Goal: Task Accomplishment & Management: Manage account settings

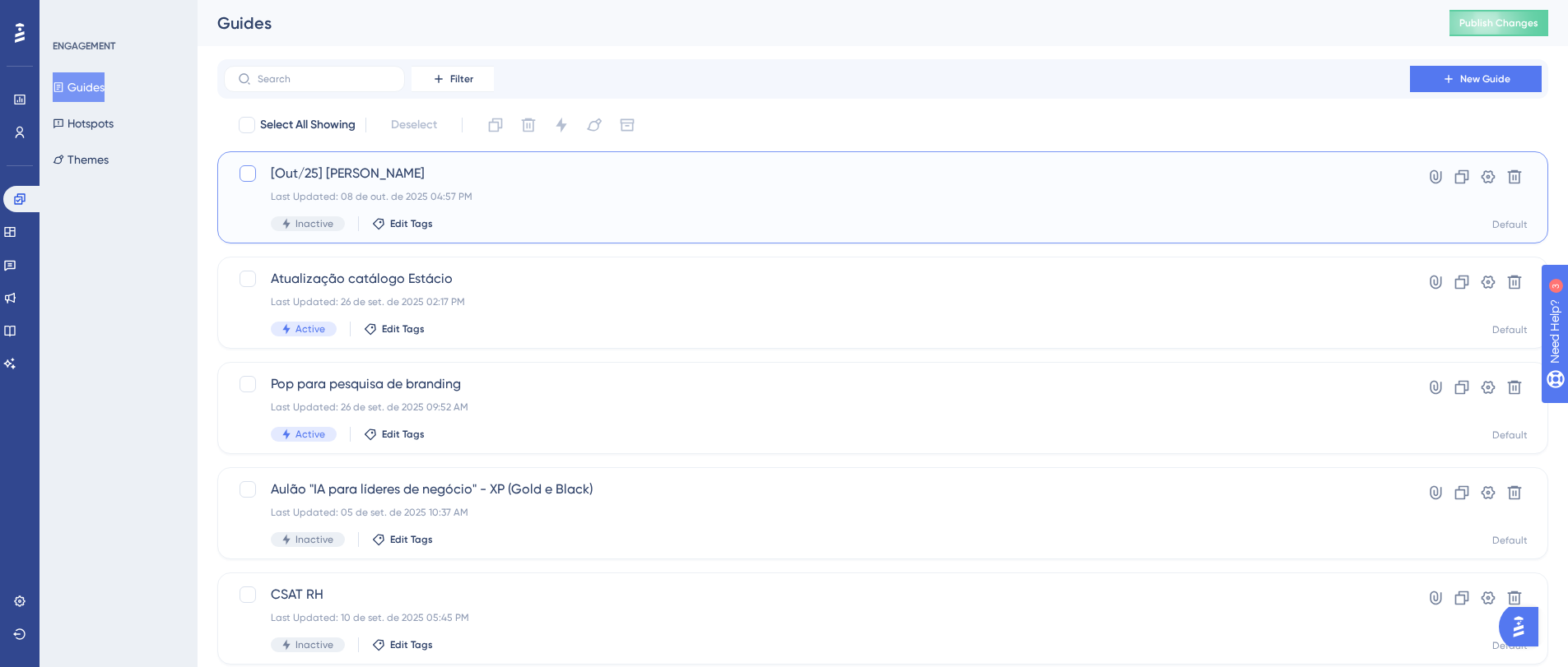
click at [244, 176] on div at bounding box center [248, 174] width 17 height 17
checkbox input "true"
click at [439, 183] on div "[Out/25] Mackenzie Last Updated: 08 de out. de 2025 04:57 PM Inactive Edit Tags" at bounding box center [817, 197] width 1092 height 67
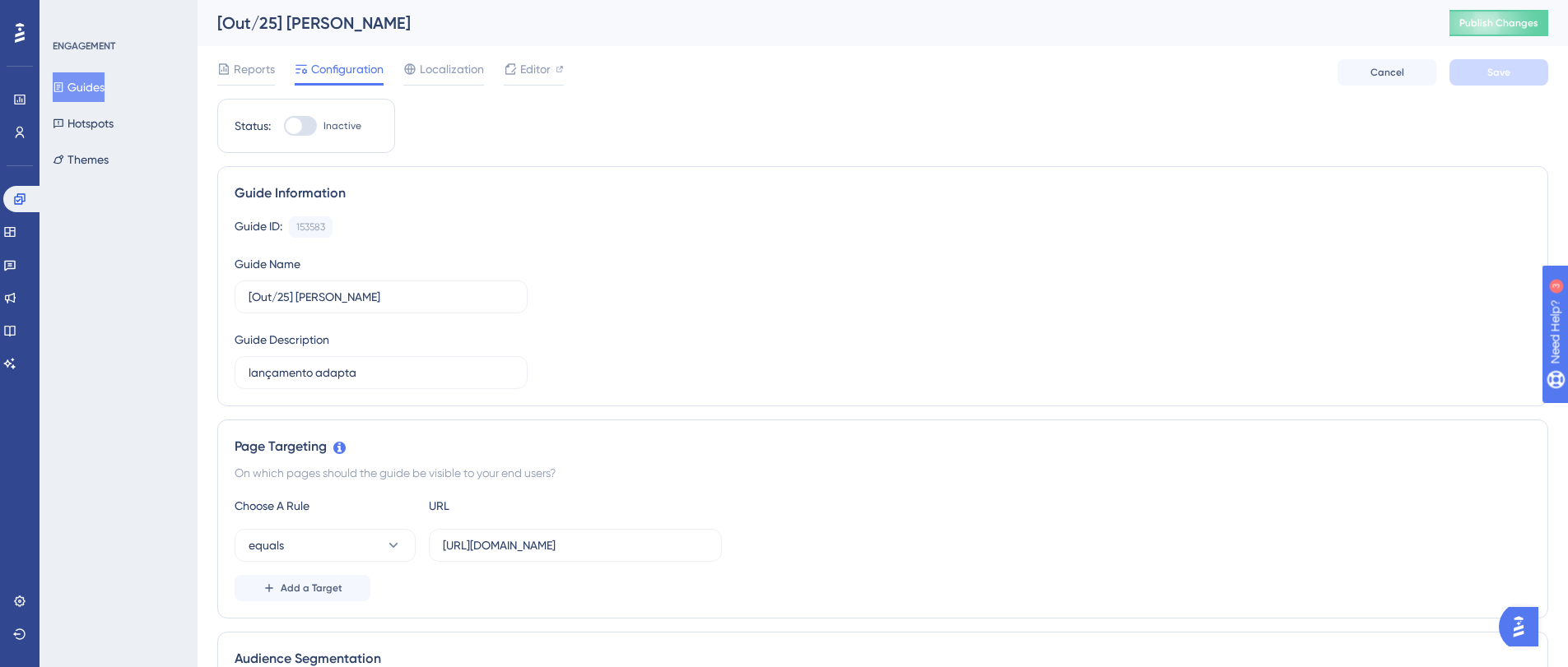
click at [293, 126] on div at bounding box center [294, 126] width 17 height 17
click at [284, 126] on input "Inactive" at bounding box center [283, 126] width 1 height 1
checkbox input "true"
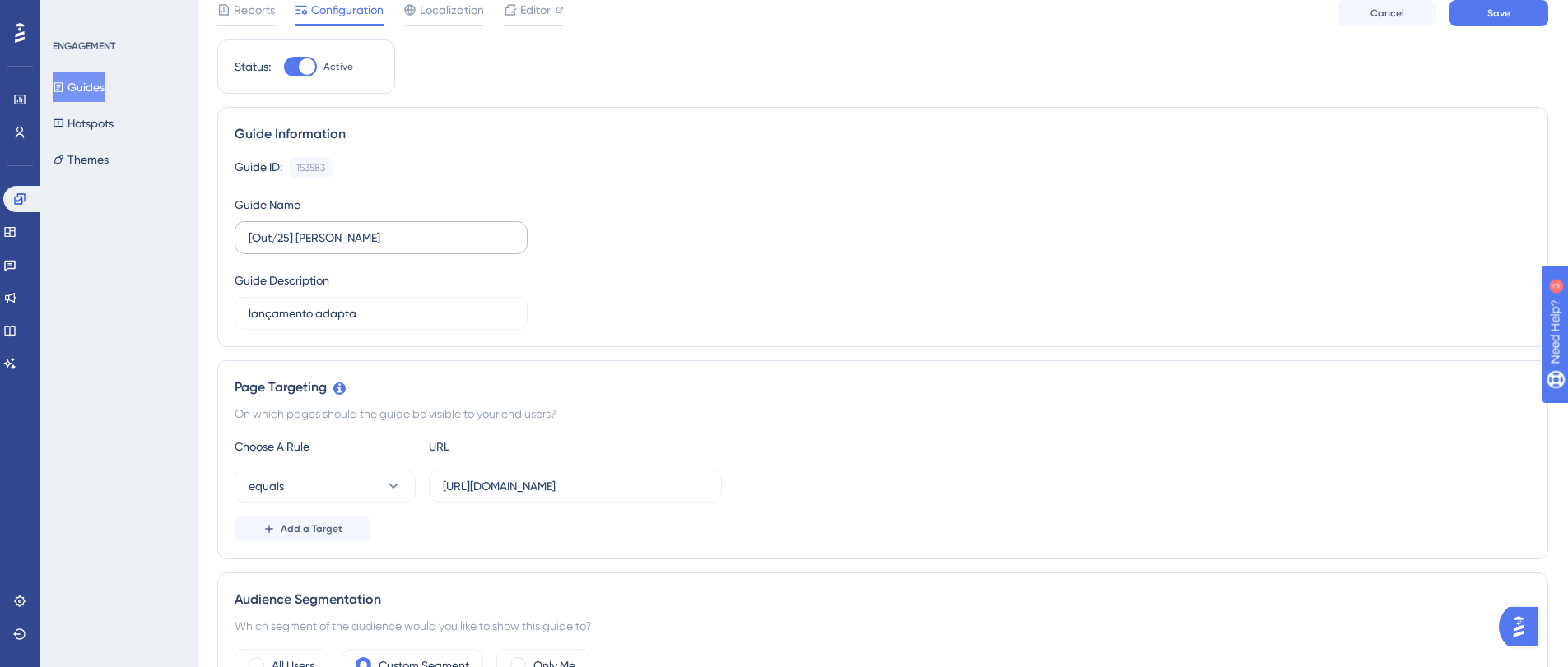
scroll to position [61, 0]
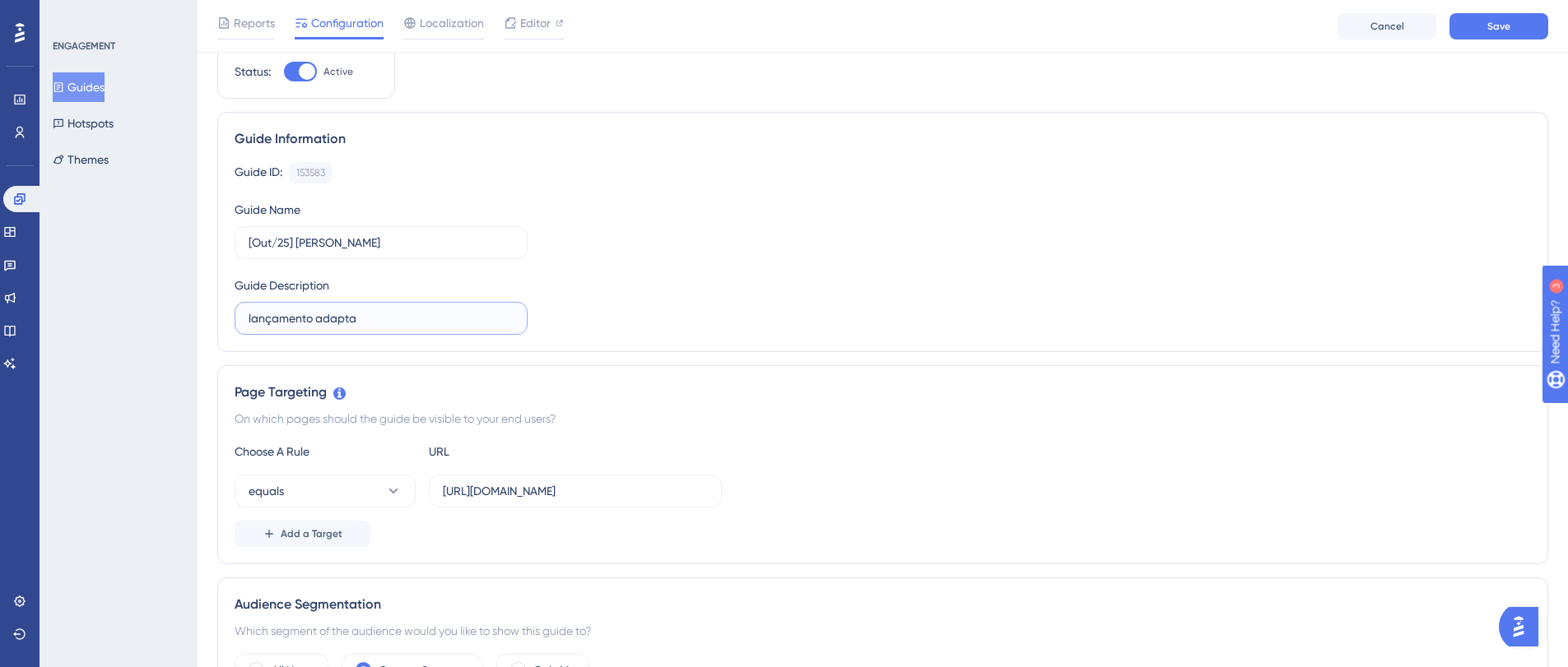
click at [363, 322] on input "lançamento adapta" at bounding box center [381, 318] width 265 height 18
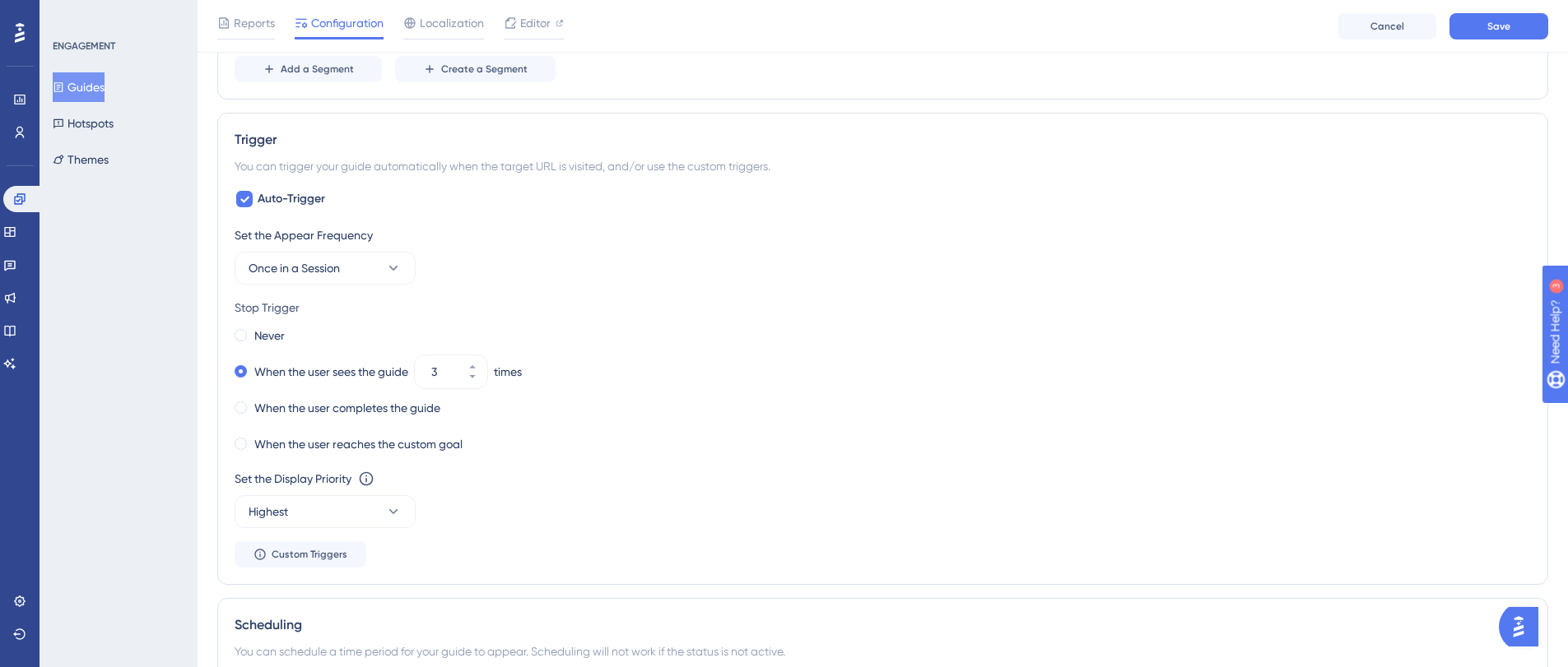
scroll to position [876, 0]
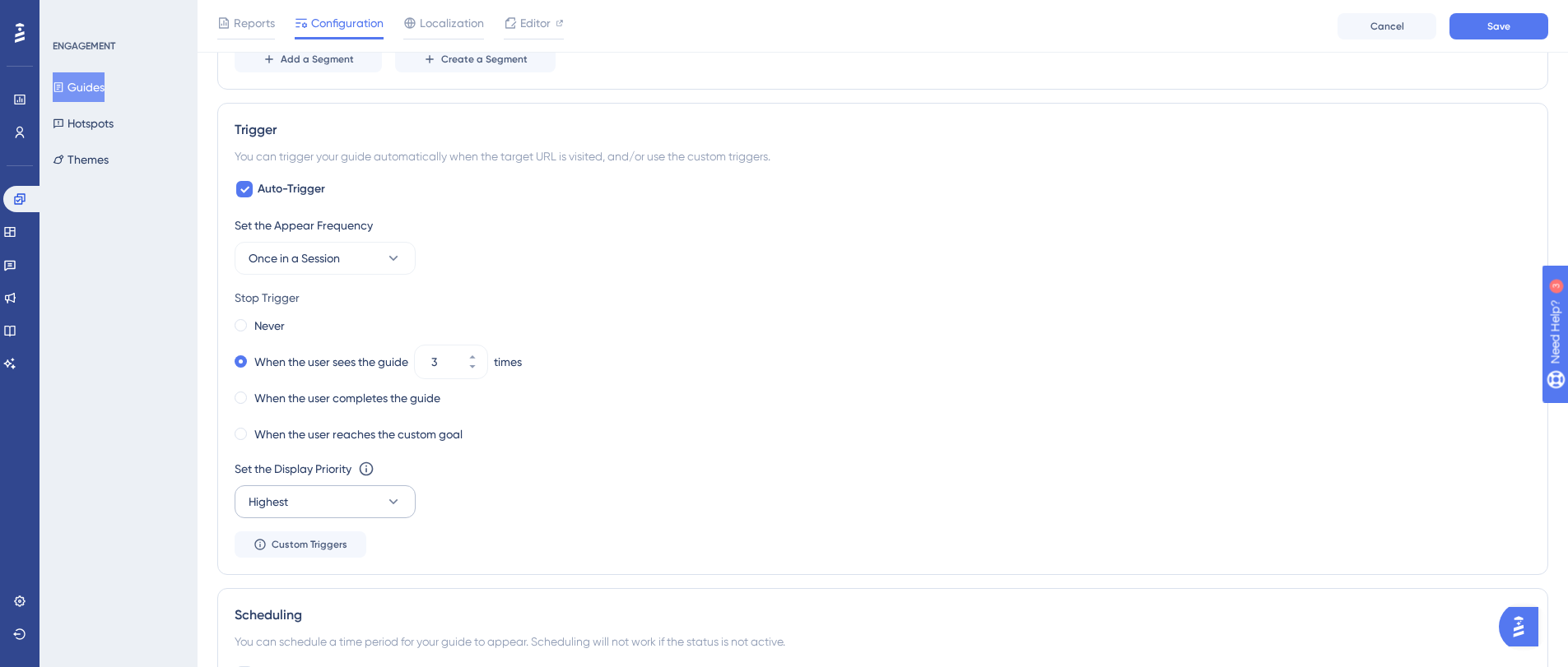
type input "Lançamento Mackenzie"
click at [285, 503] on span "Highest" at bounding box center [268, 502] width 39 height 20
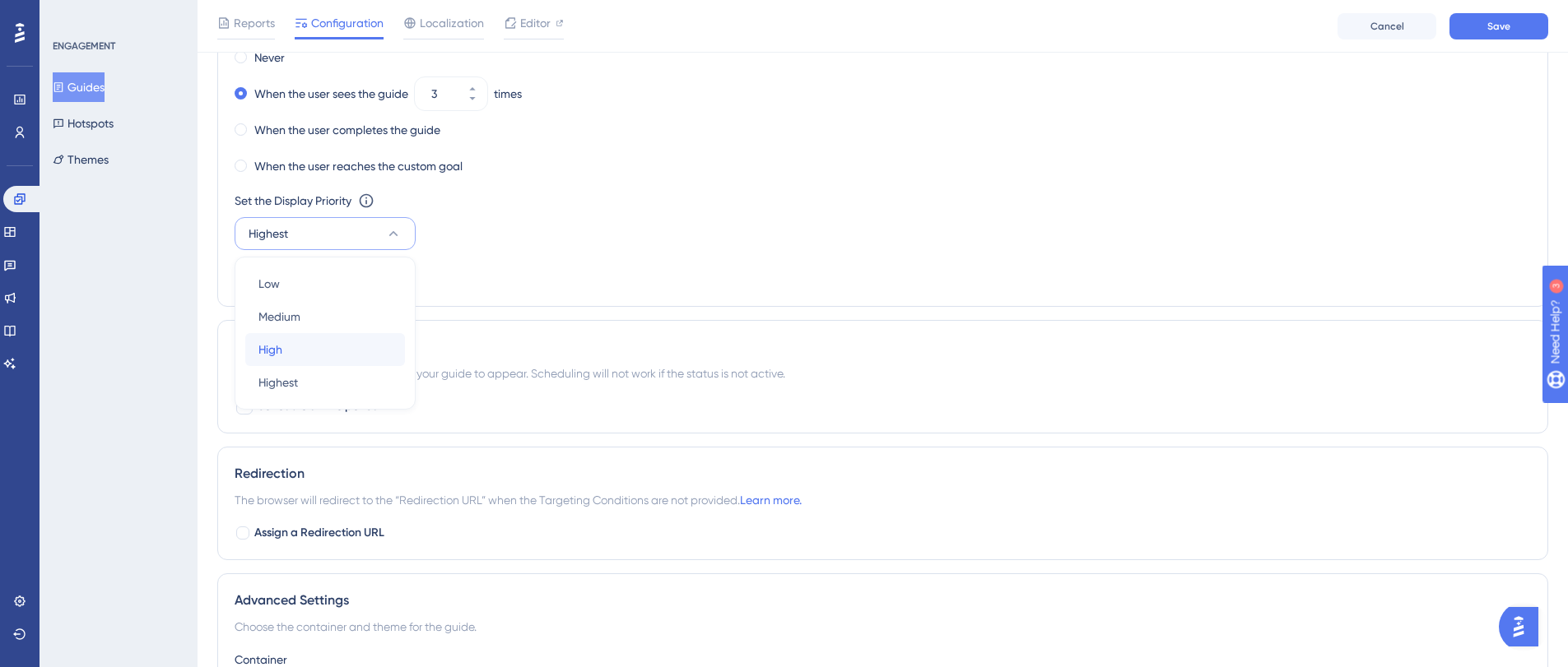
click at [293, 351] on div "High High" at bounding box center [325, 349] width 134 height 33
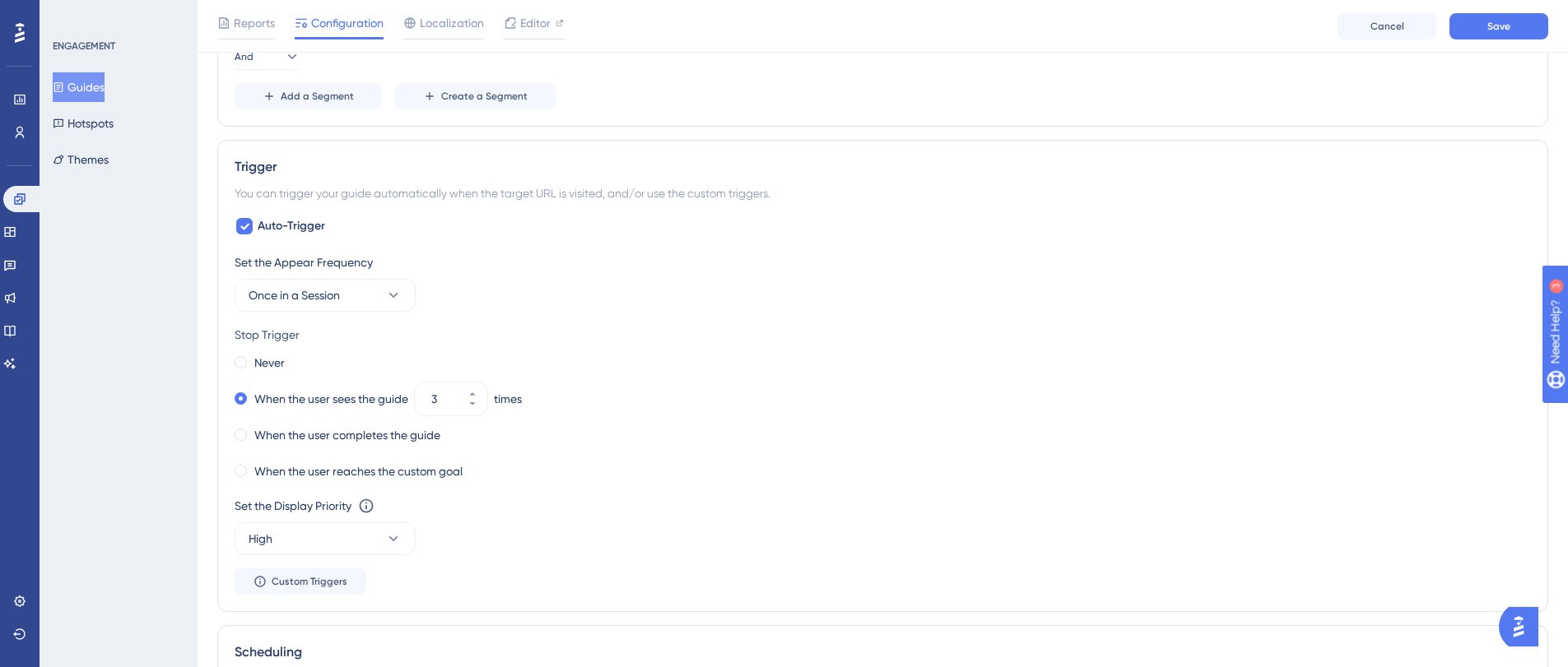
scroll to position [869, 0]
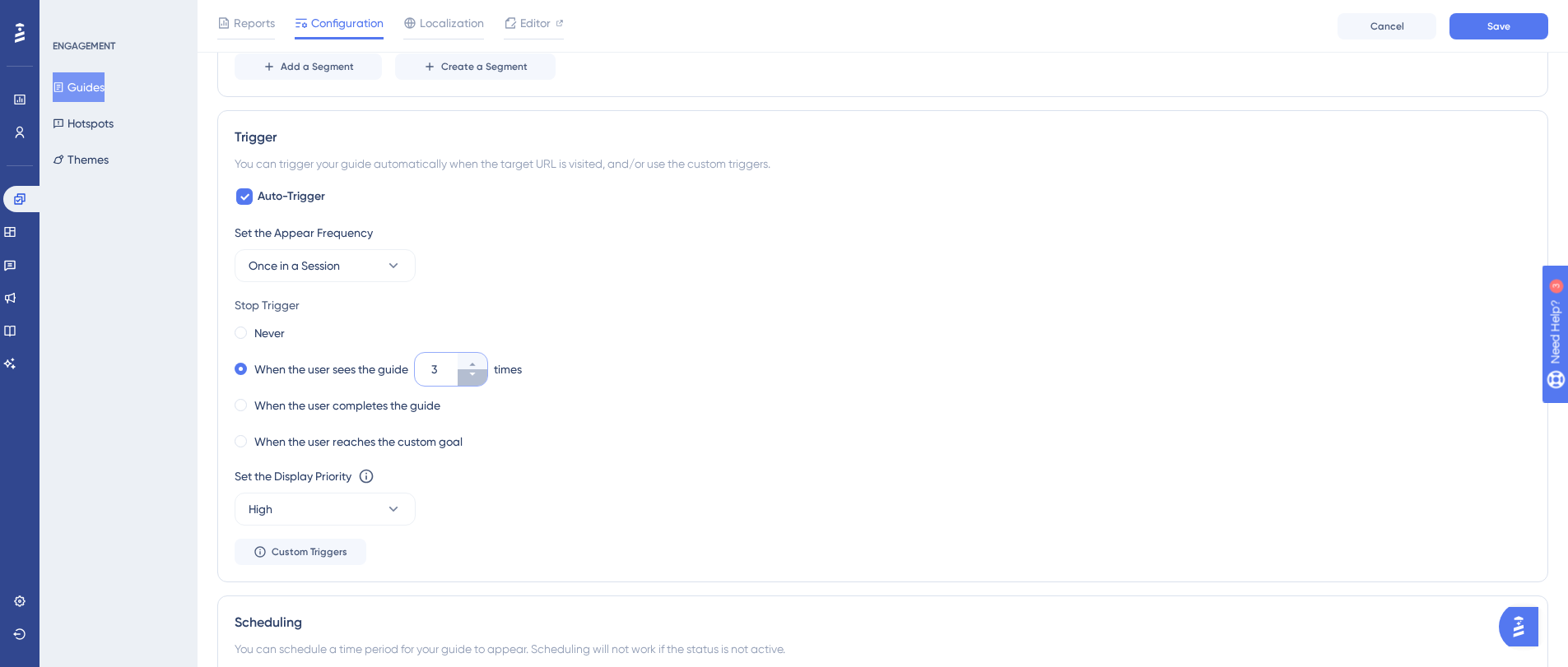
click at [475, 378] on icon at bounding box center [472, 374] width 10 height 10
type input "2"
click at [632, 421] on div "Never When the user sees the guide 2 times When the user completes the guide Wh…" at bounding box center [882, 387] width 1296 height 132
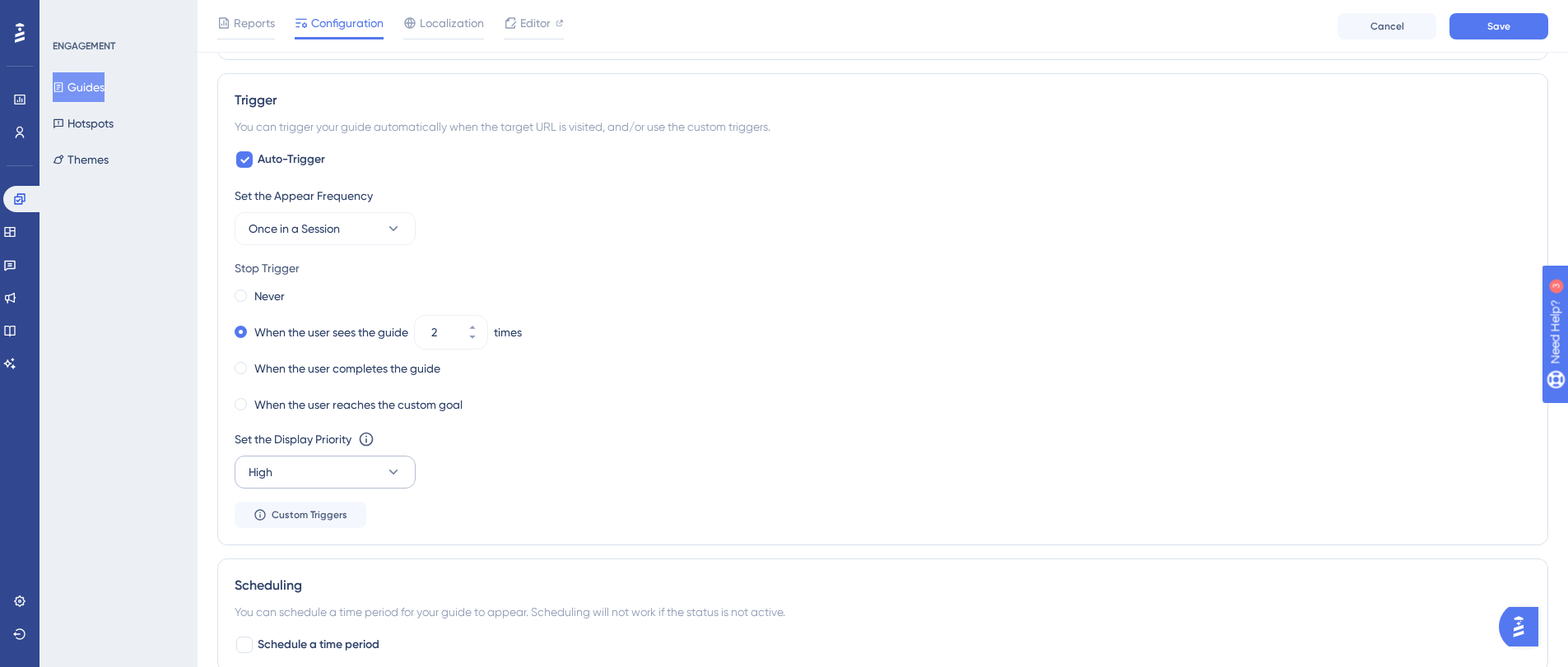
scroll to position [591, 0]
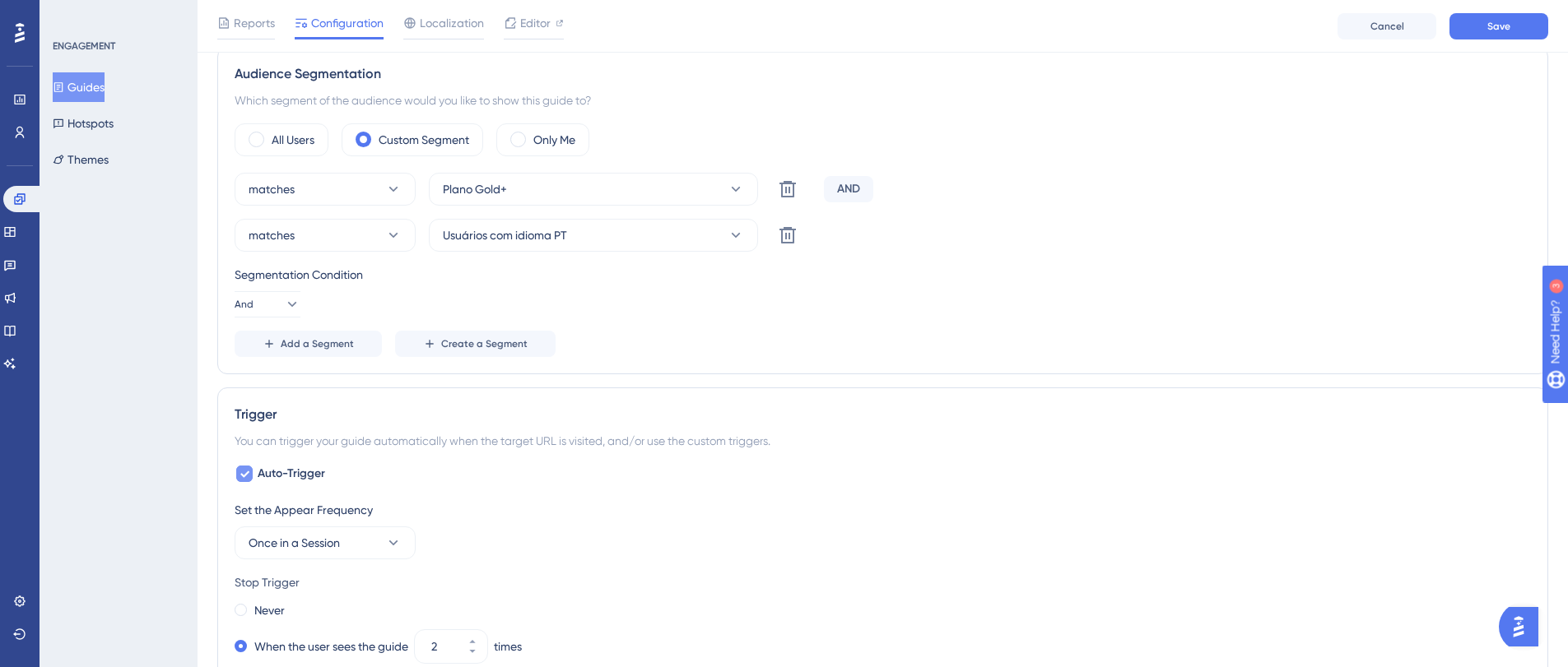
click at [258, 473] on span "Auto-Trigger" at bounding box center [292, 474] width 67 height 20
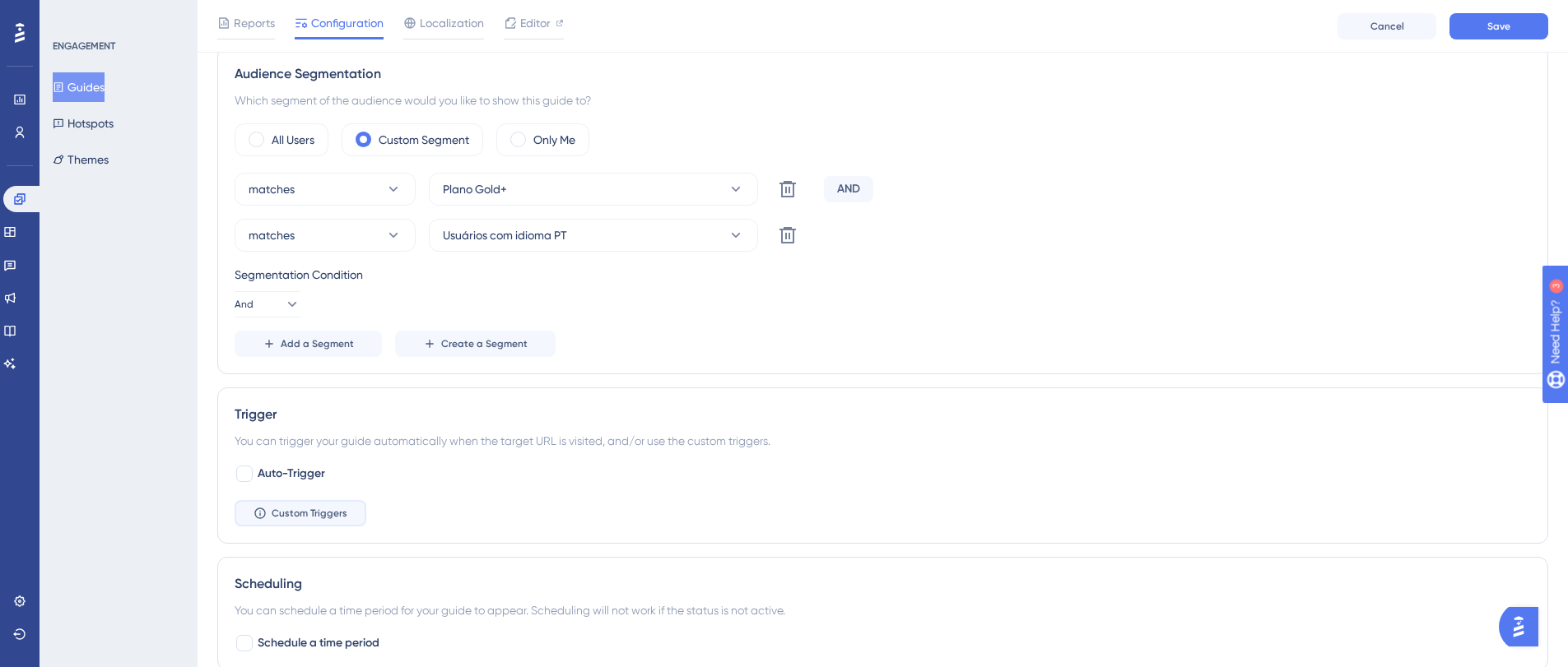
click at [270, 524] on button "Custom Triggers" at bounding box center [300, 513] width 132 height 26
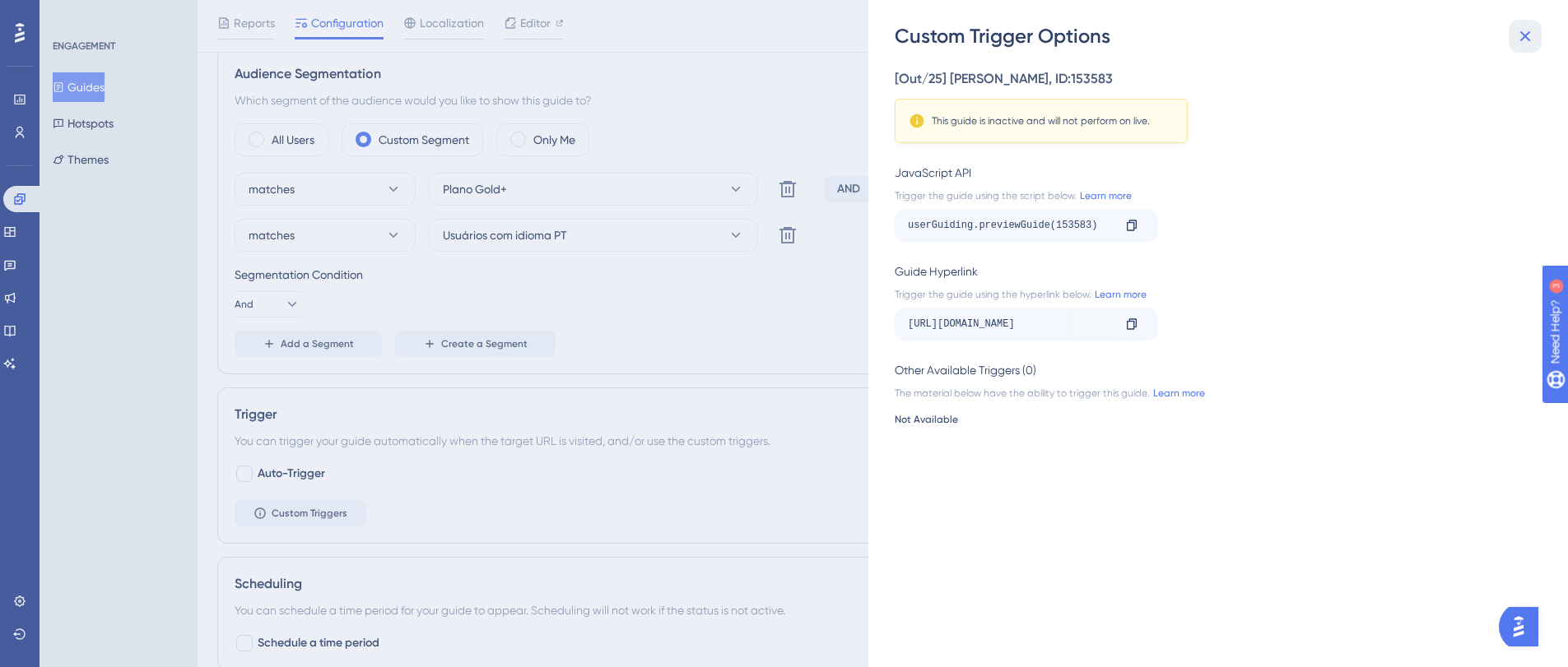
click at [1528, 26] on icon at bounding box center [1524, 35] width 20 height 20
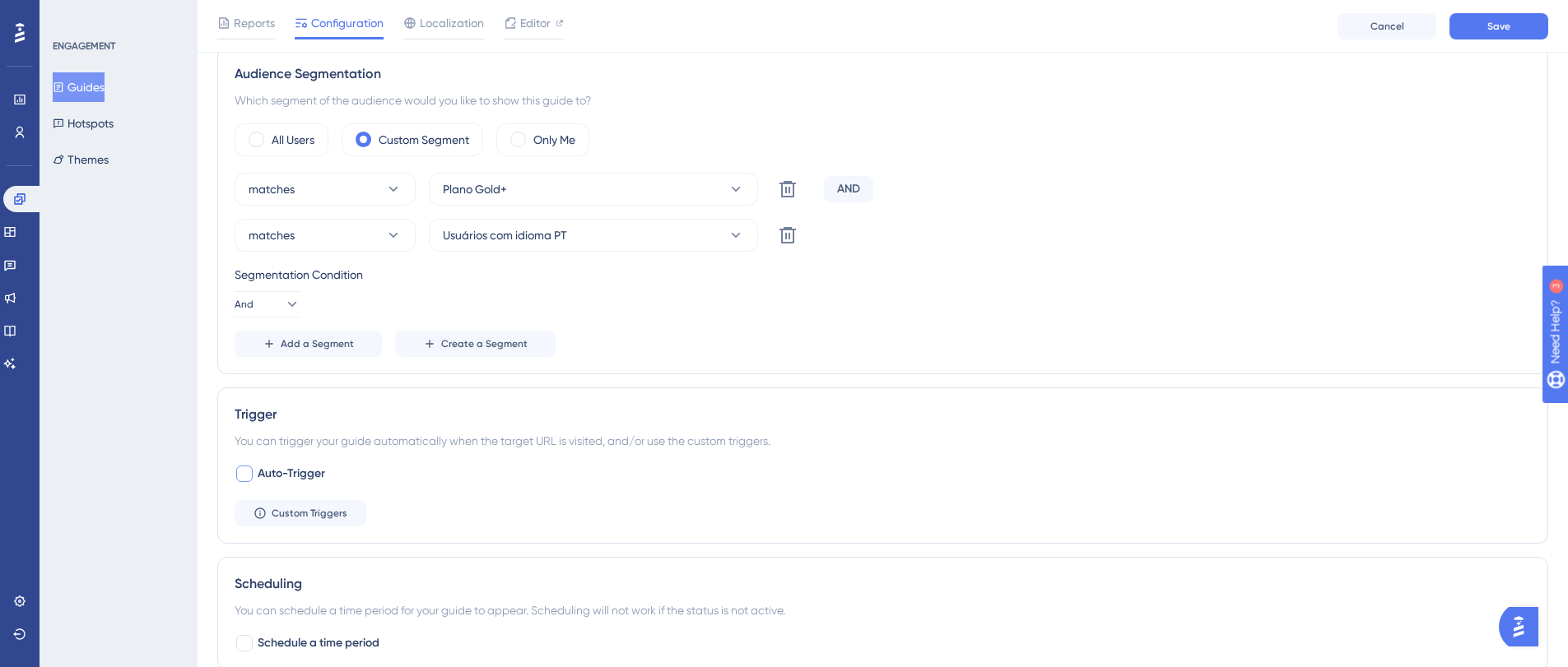
click at [290, 464] on span "Auto-Trigger" at bounding box center [292, 474] width 67 height 20
checkbox input "true"
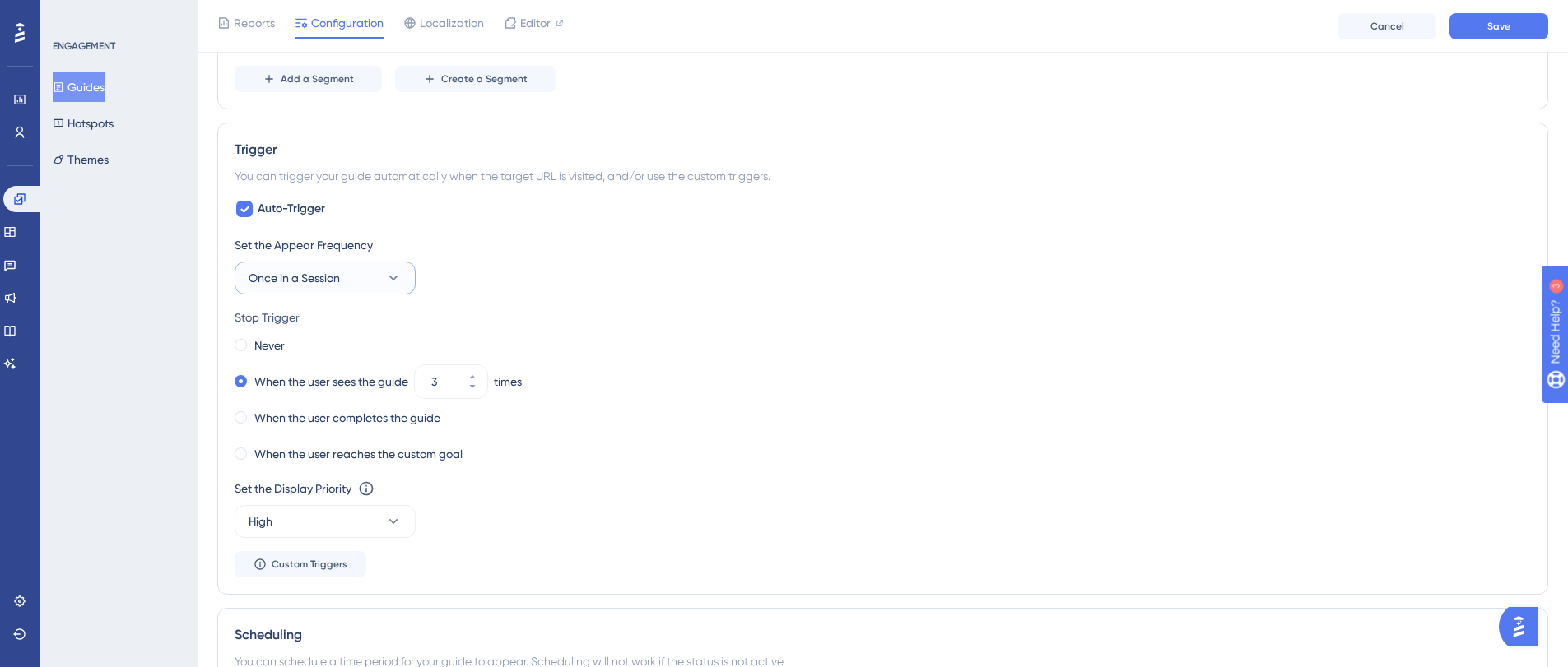
click at [300, 287] on span "Once in a Session" at bounding box center [294, 277] width 92 height 20
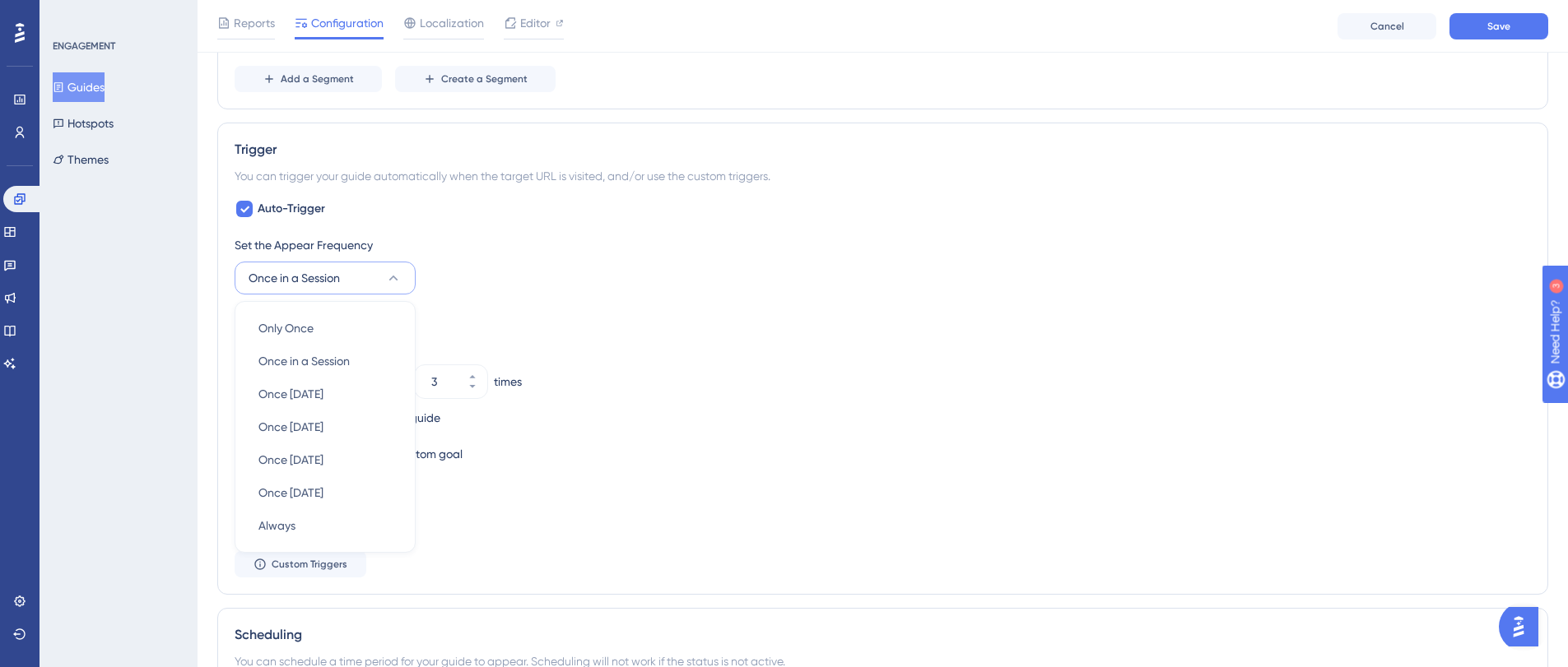
scroll to position [949, 0]
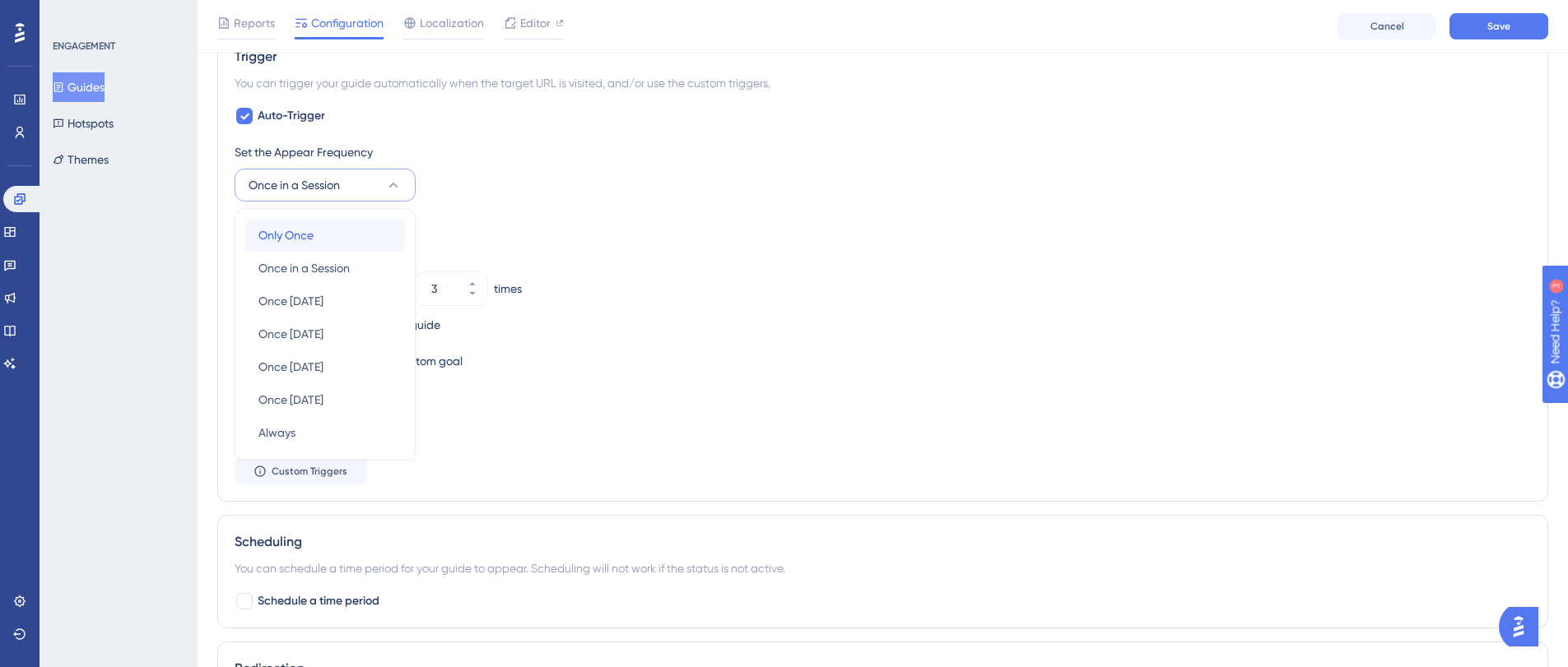
click at [378, 238] on div "Only Once Only Once" at bounding box center [325, 234] width 134 height 33
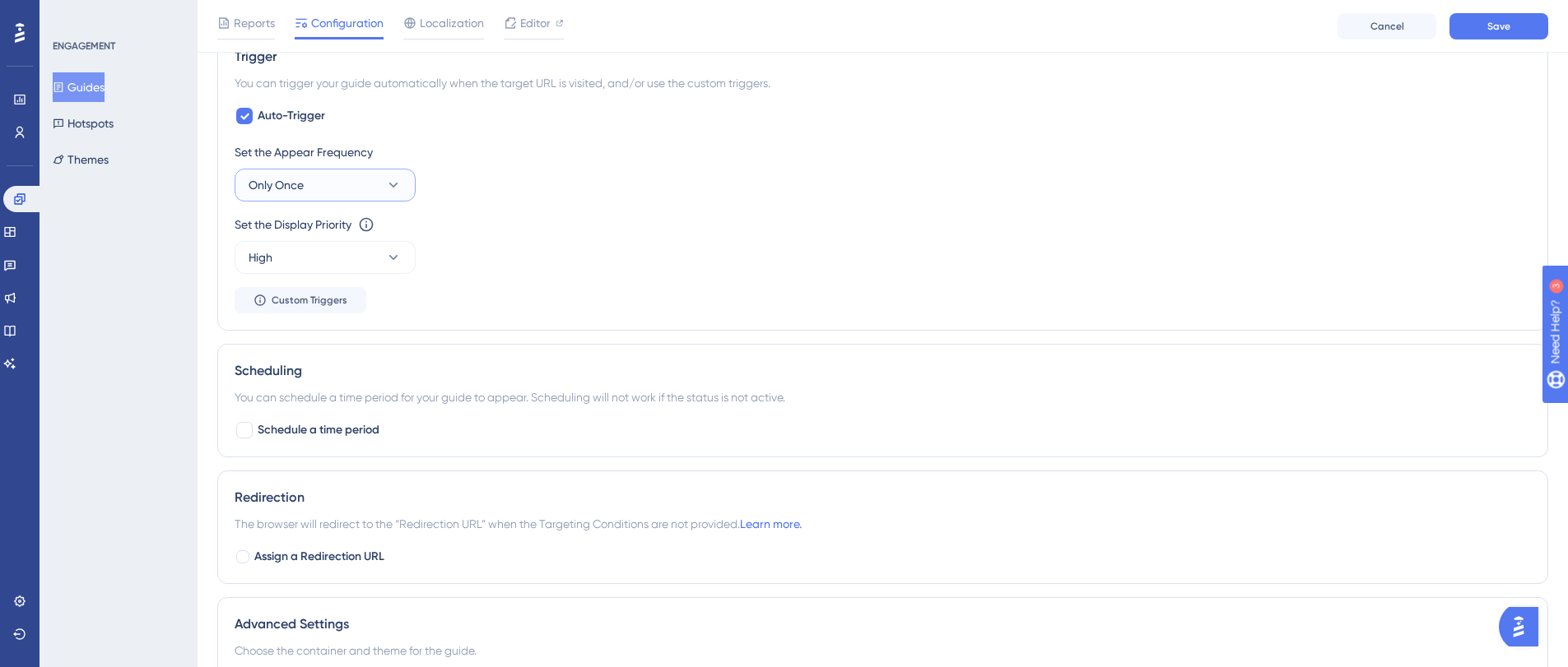
click at [320, 194] on button "Only Once" at bounding box center [325, 185] width 181 height 33
click at [318, 274] on span "Once in a Session" at bounding box center [305, 268] width 92 height 20
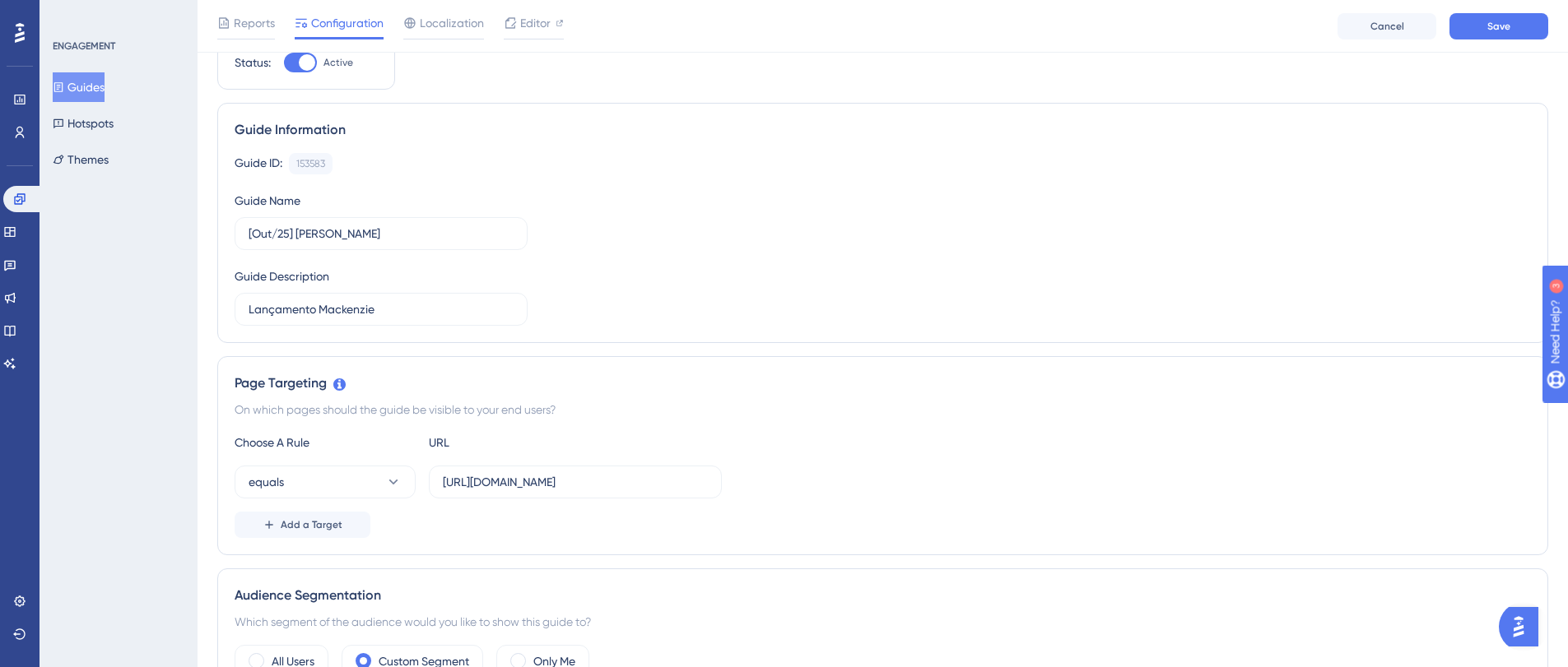
scroll to position [0, 0]
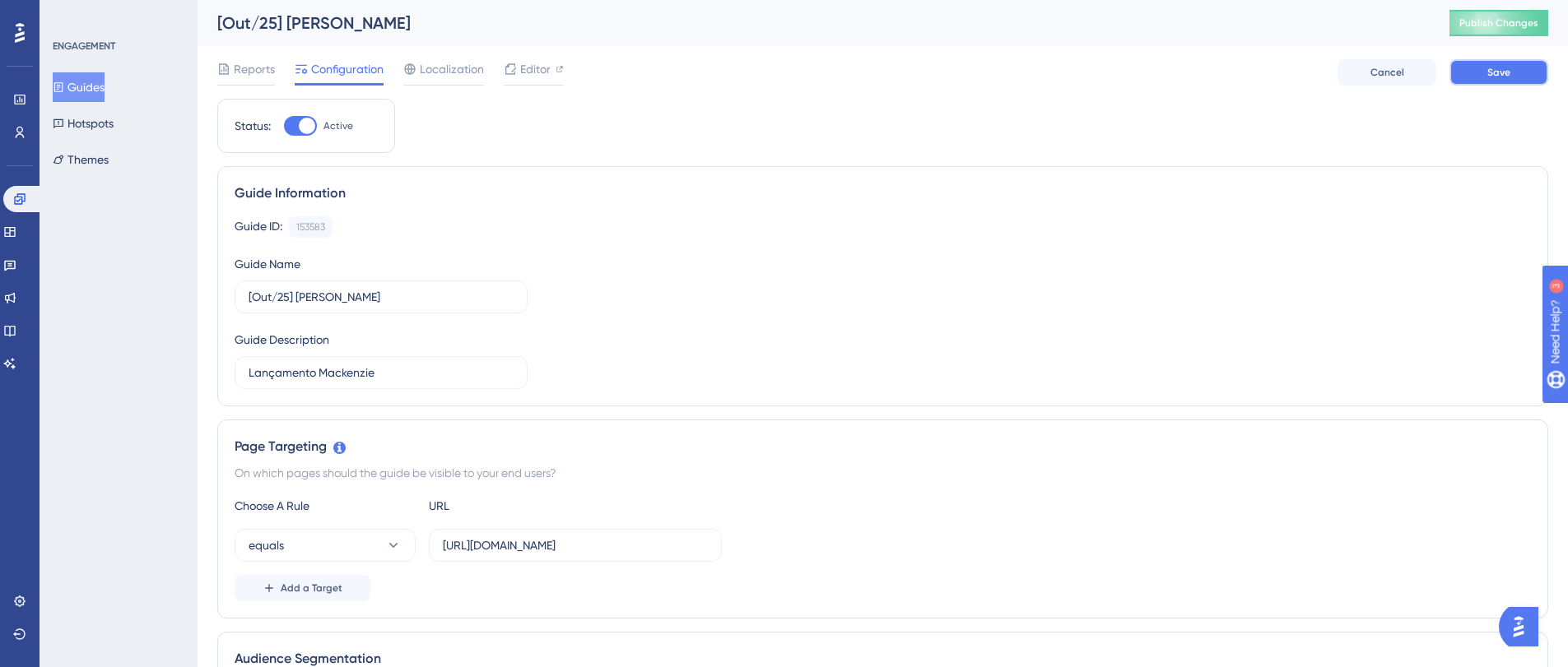
click at [1481, 75] on button "Save" at bounding box center [1499, 72] width 99 height 26
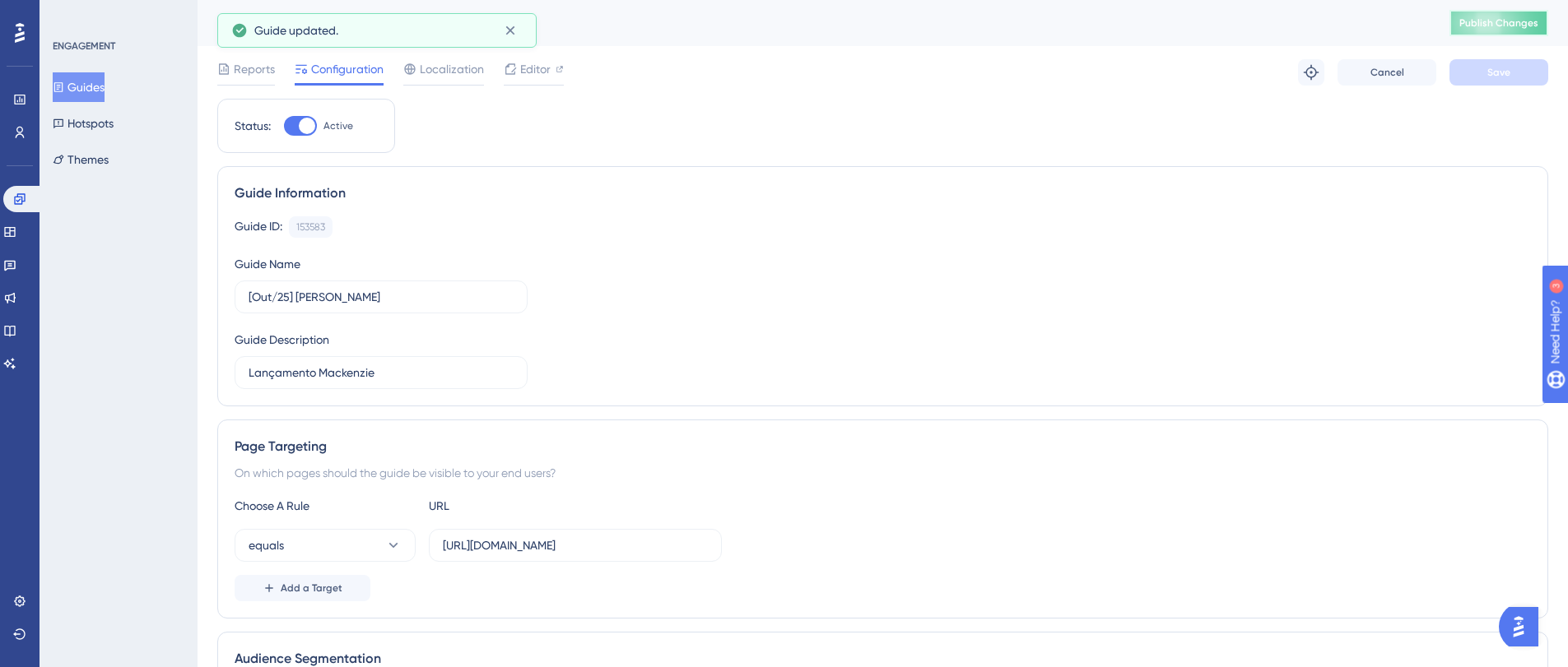
click at [1484, 24] on span "Publish Changes" at bounding box center [1499, 23] width 79 height 13
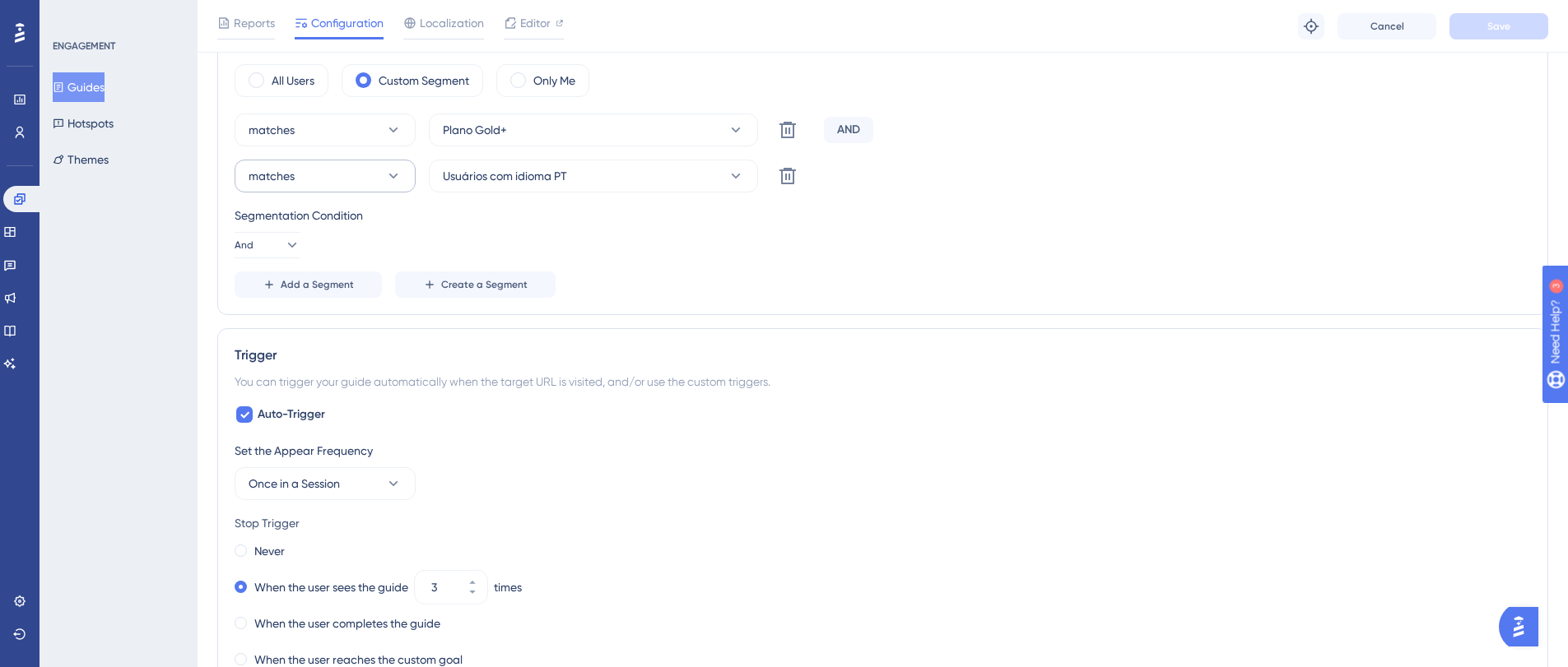
scroll to position [638, 0]
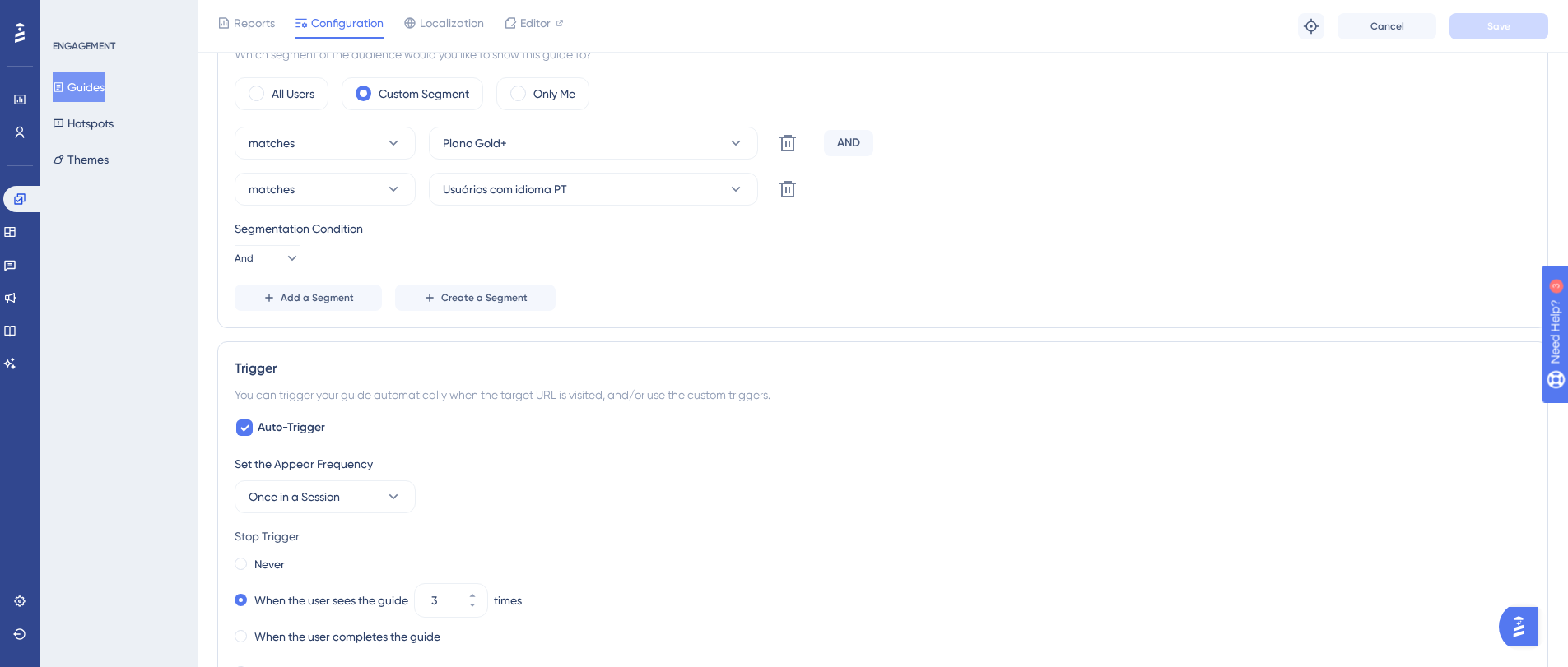
click at [862, 145] on div "AND" at bounding box center [848, 143] width 50 height 26
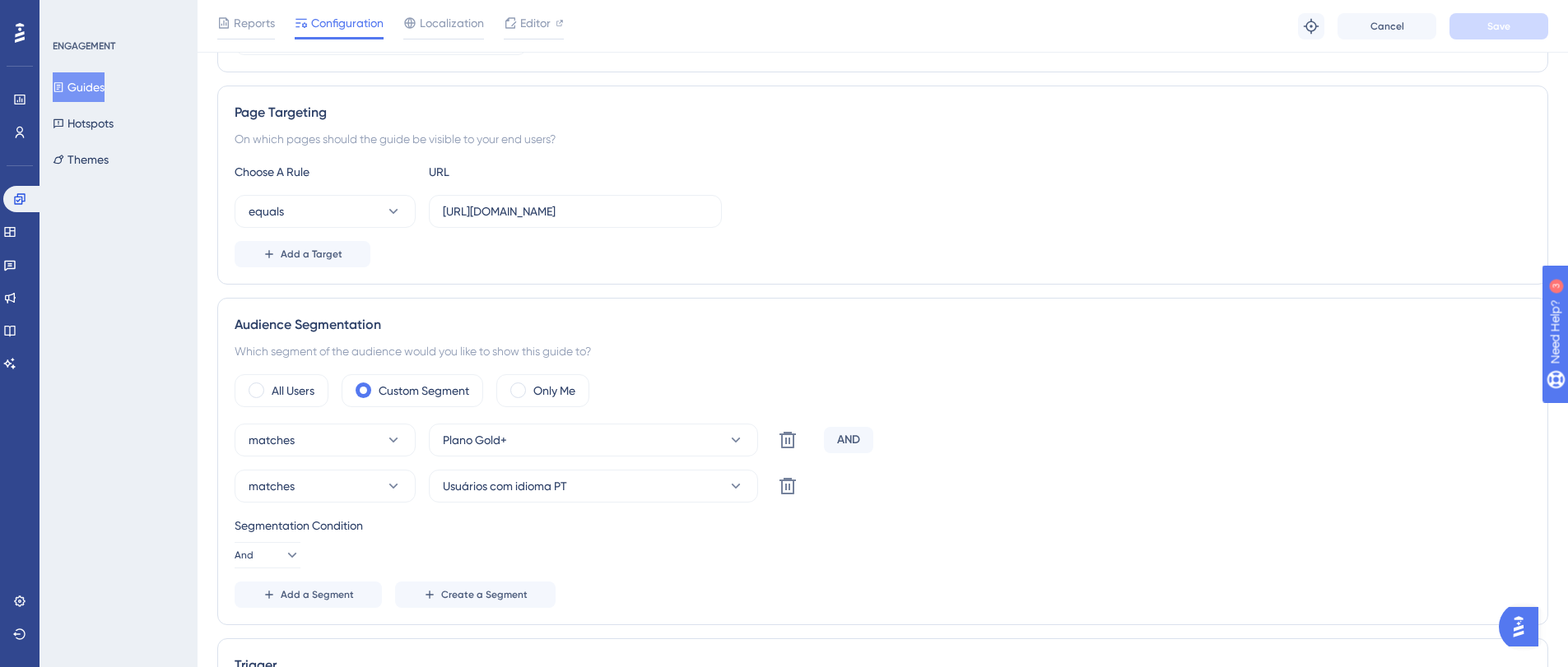
scroll to position [0, 0]
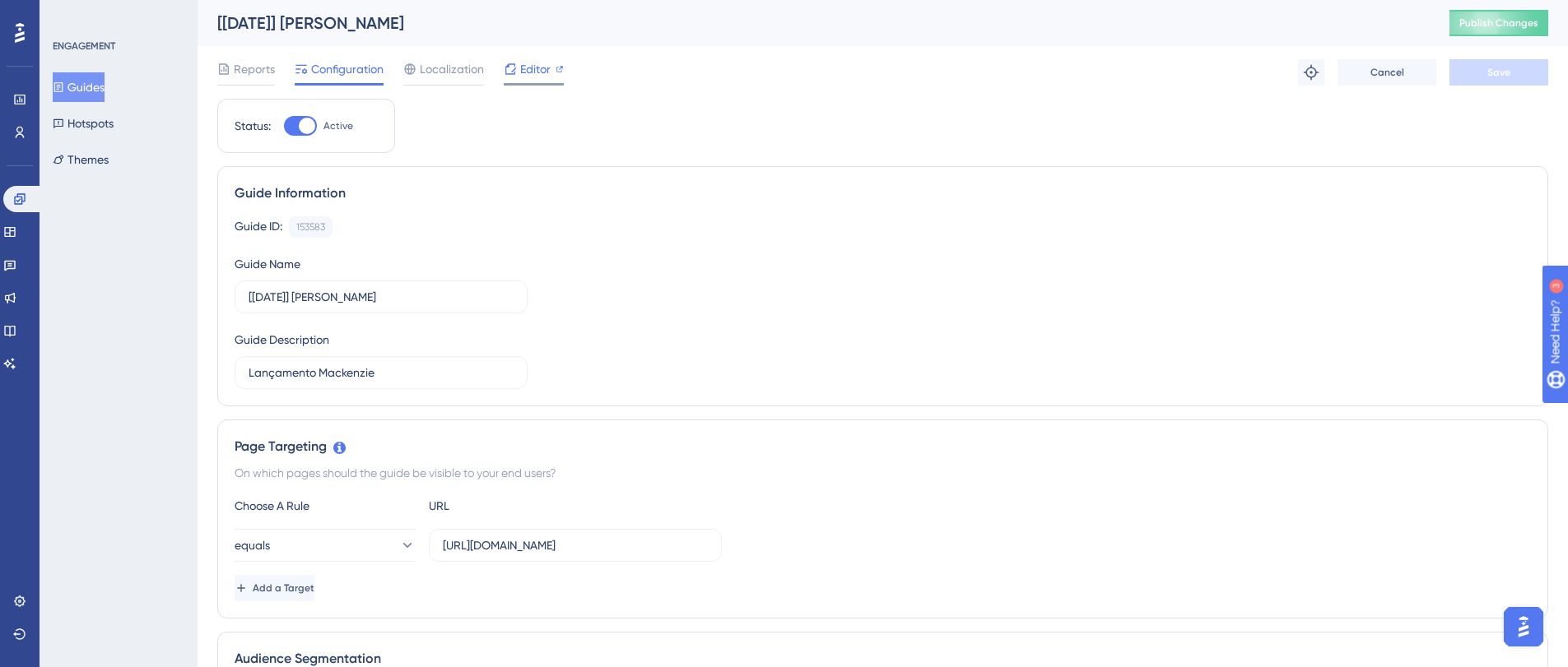
click at [512, 66] on icon at bounding box center [510, 69] width 13 height 13
click at [1501, 17] on span "Publish Changes" at bounding box center [1499, 23] width 79 height 13
click at [530, 66] on span "Editor" at bounding box center [535, 68] width 31 height 20
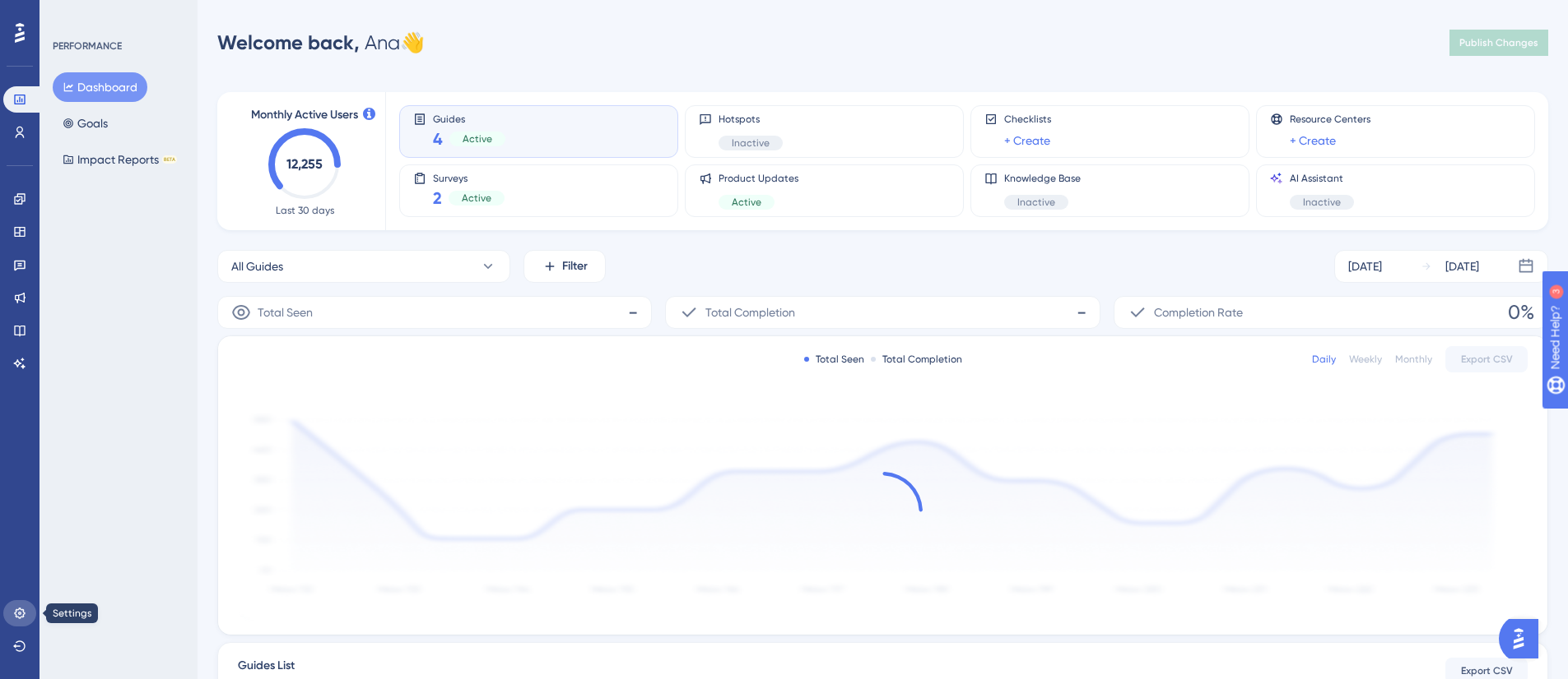
click at [10, 611] on link at bounding box center [20, 614] width 33 height 26
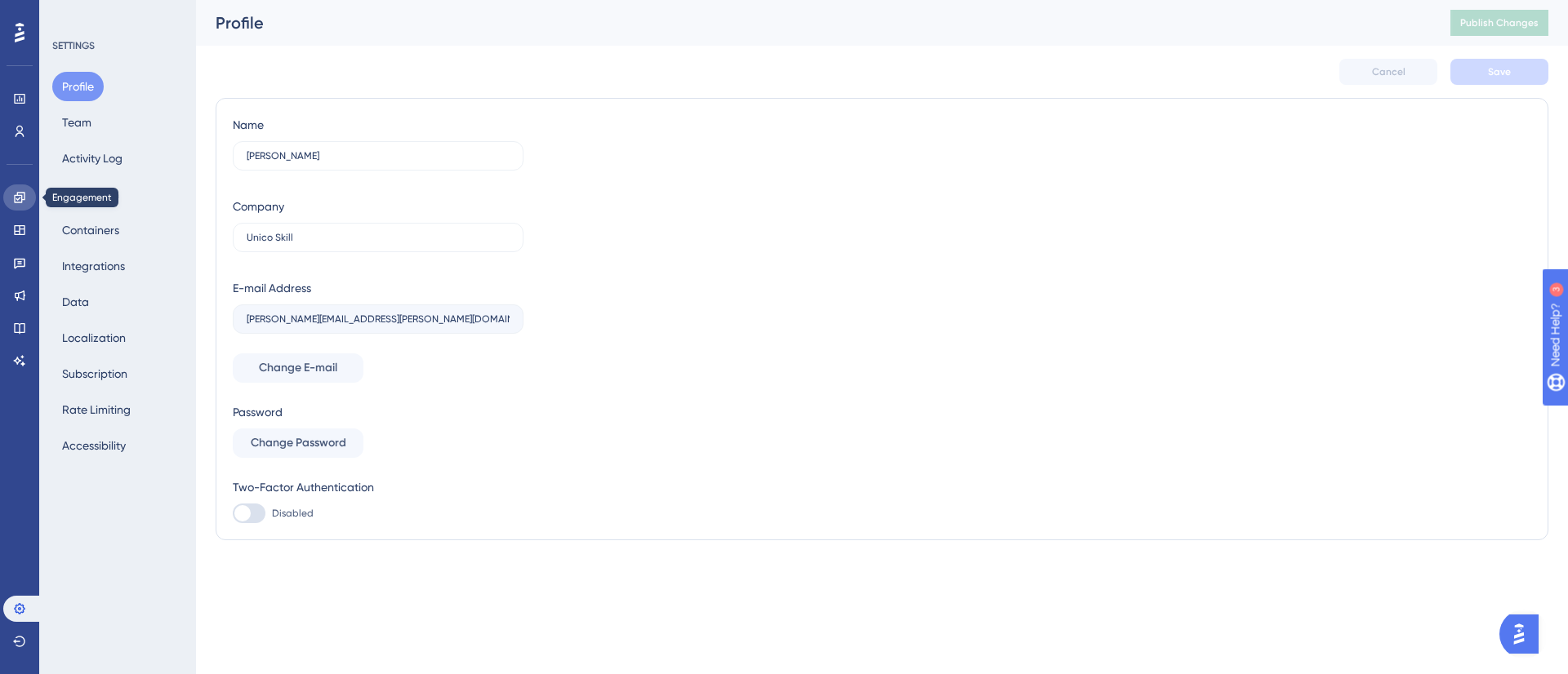
click at [24, 191] on icon at bounding box center [19, 197] width 13 height 13
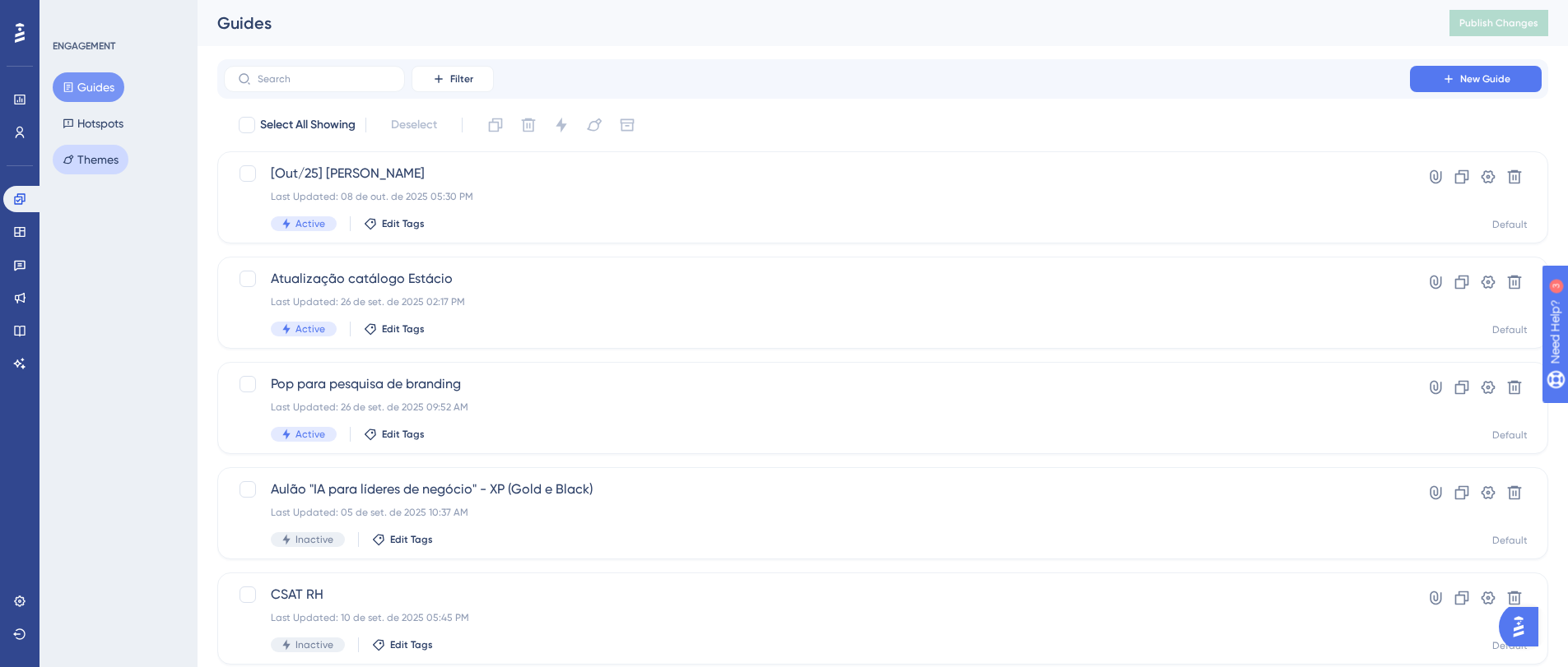
click at [75, 160] on button "Themes" at bounding box center [90, 160] width 76 height 30
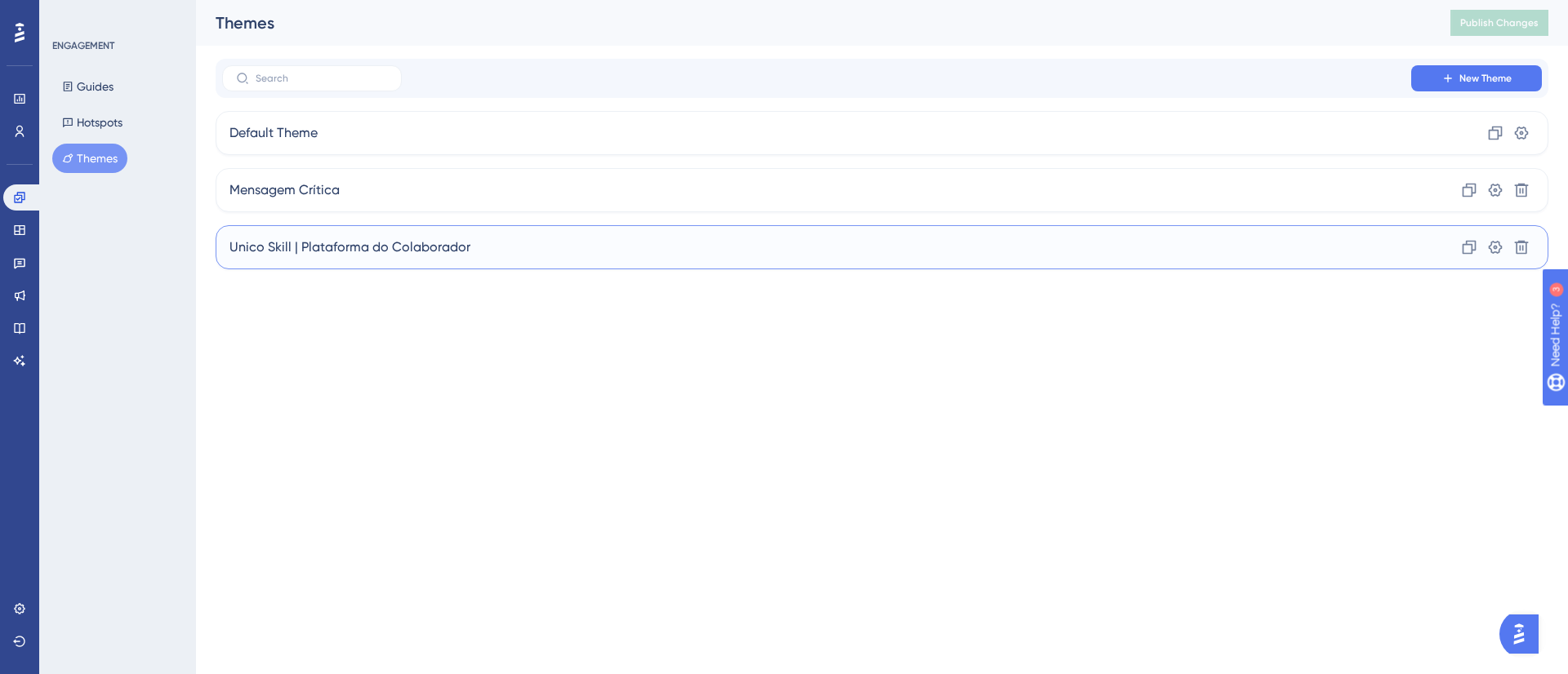
click at [310, 247] on span "Unico Skill | Plataforma do Colaborador" at bounding box center [350, 247] width 241 height 19
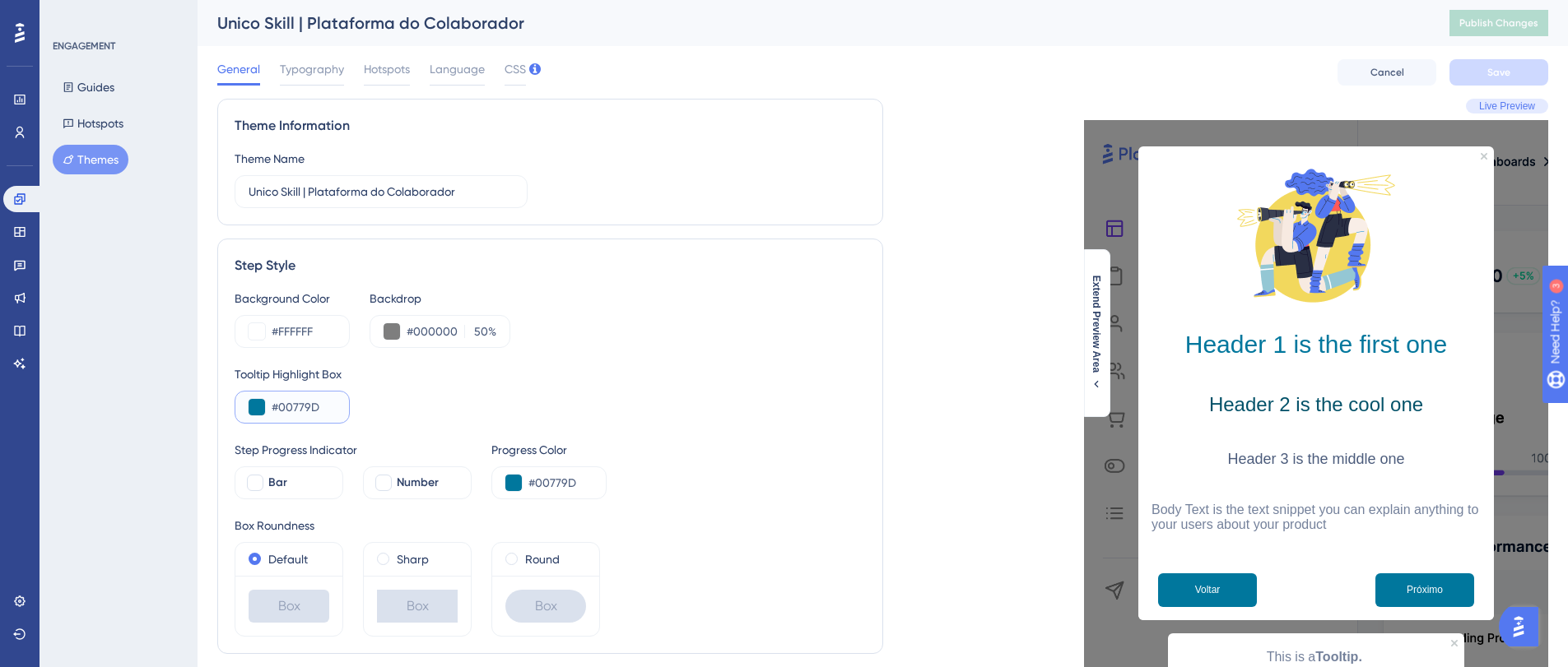
click at [301, 404] on input "#00779D" at bounding box center [304, 406] width 64 height 20
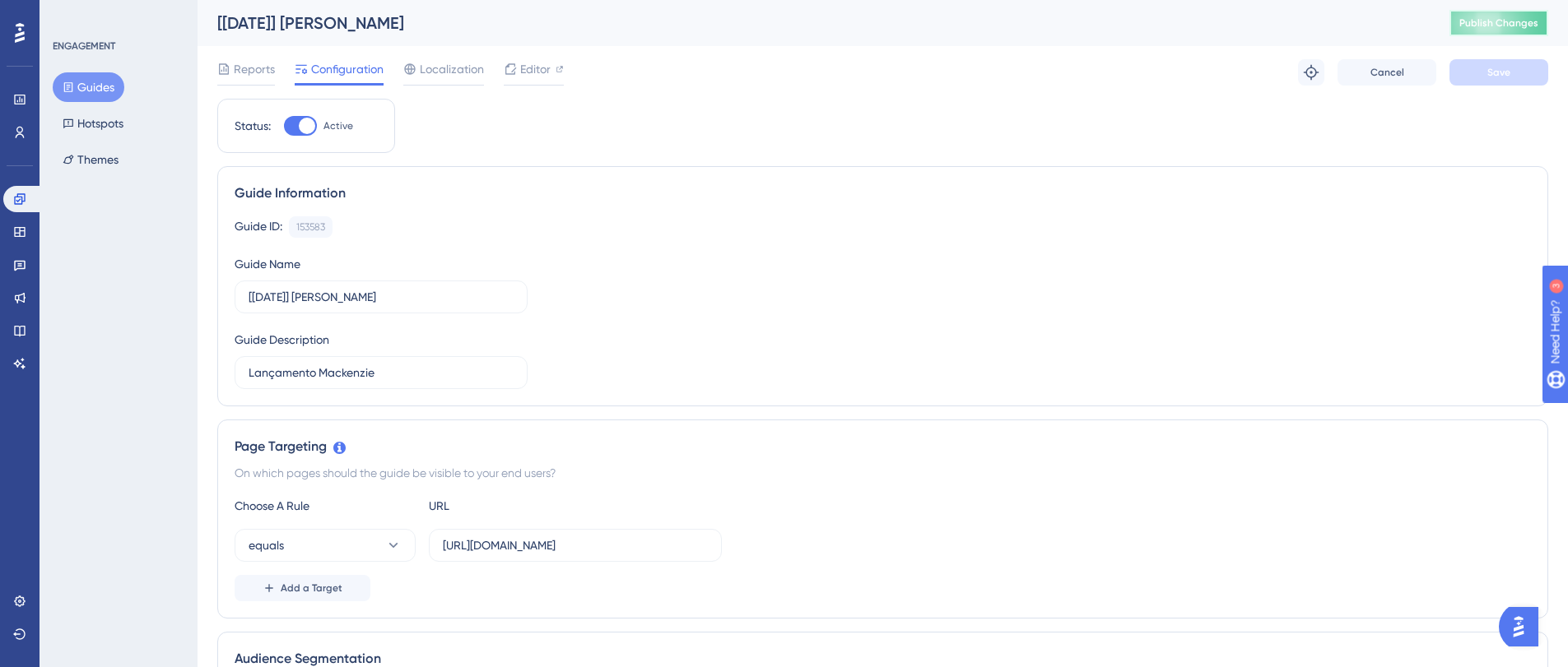
click at [1497, 32] on button "Publish Changes" at bounding box center [1499, 23] width 99 height 26
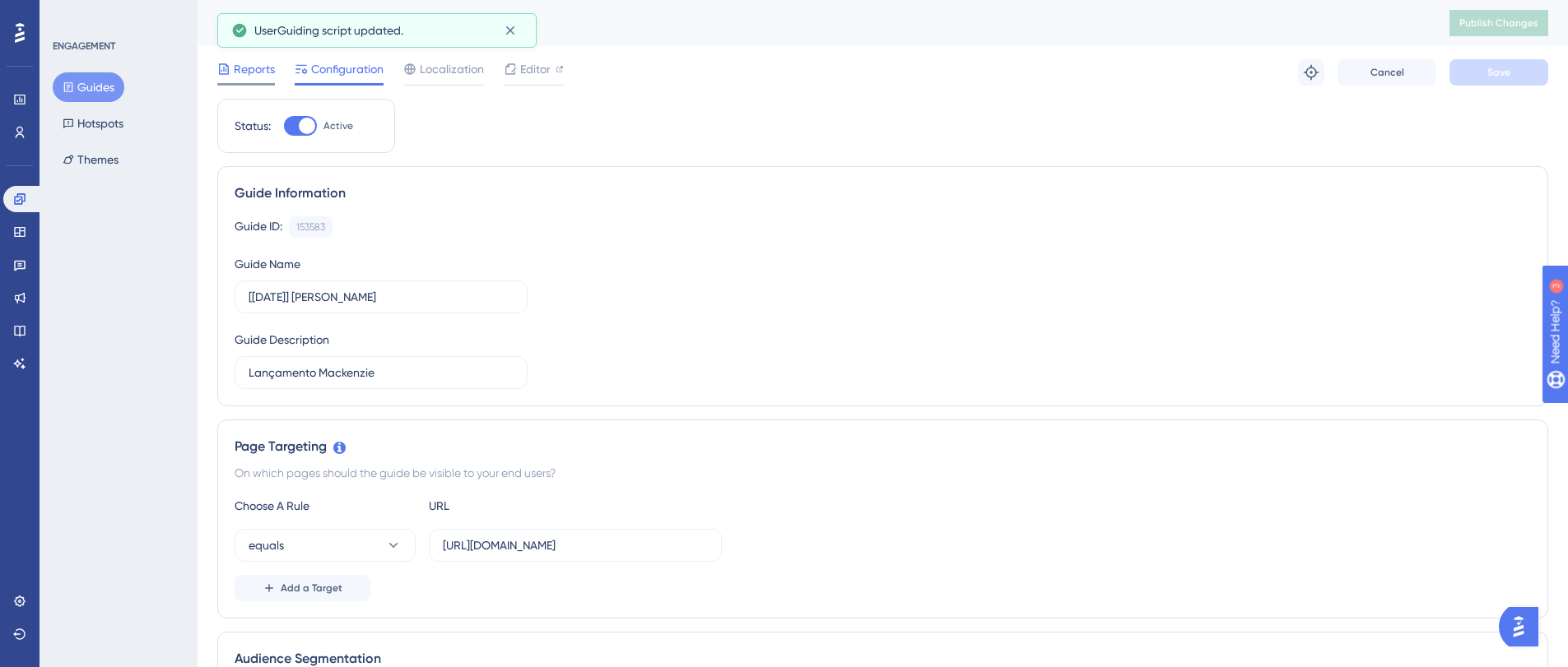
click at [263, 83] on div at bounding box center [247, 84] width 58 height 3
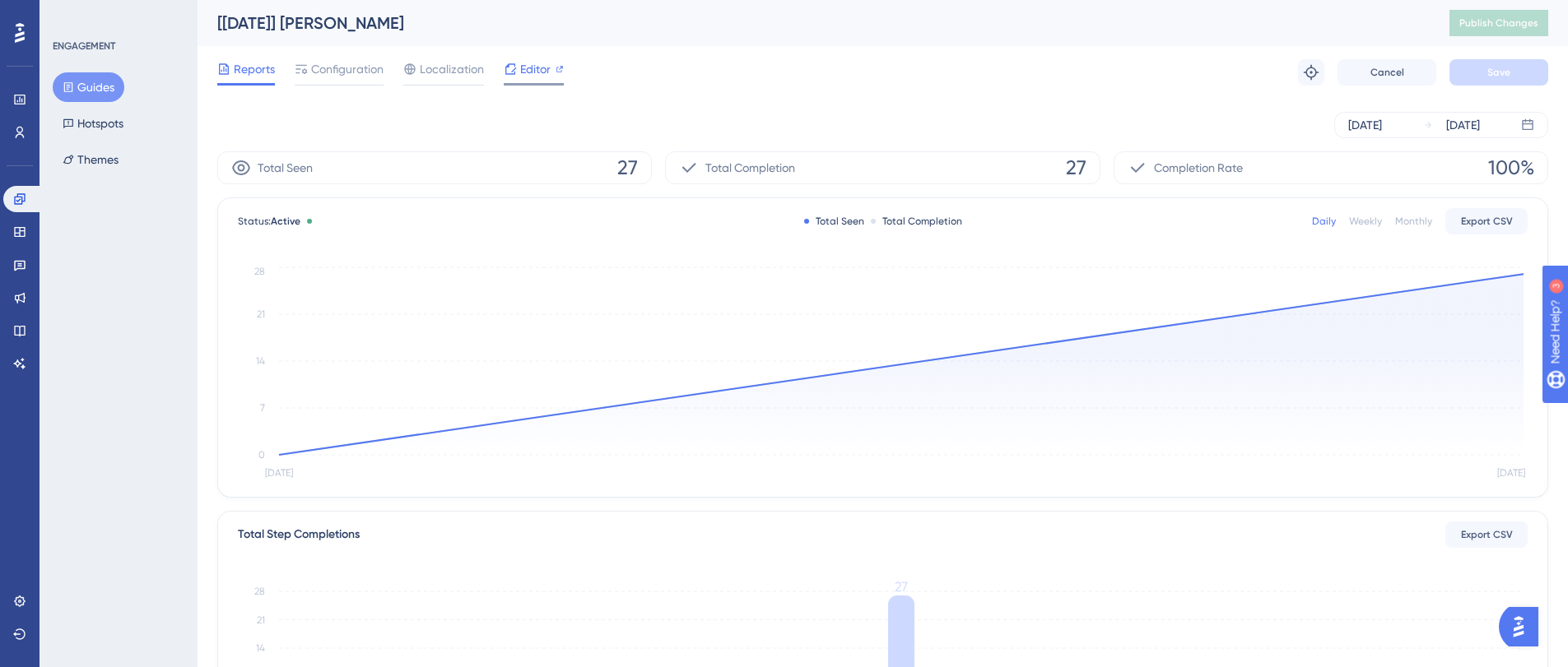
click at [510, 72] on icon at bounding box center [510, 69] width 13 height 13
click at [706, 307] on icon "Oct 7 Oct 8 0 7 14 21 28" at bounding box center [883, 374] width 1290 height 220
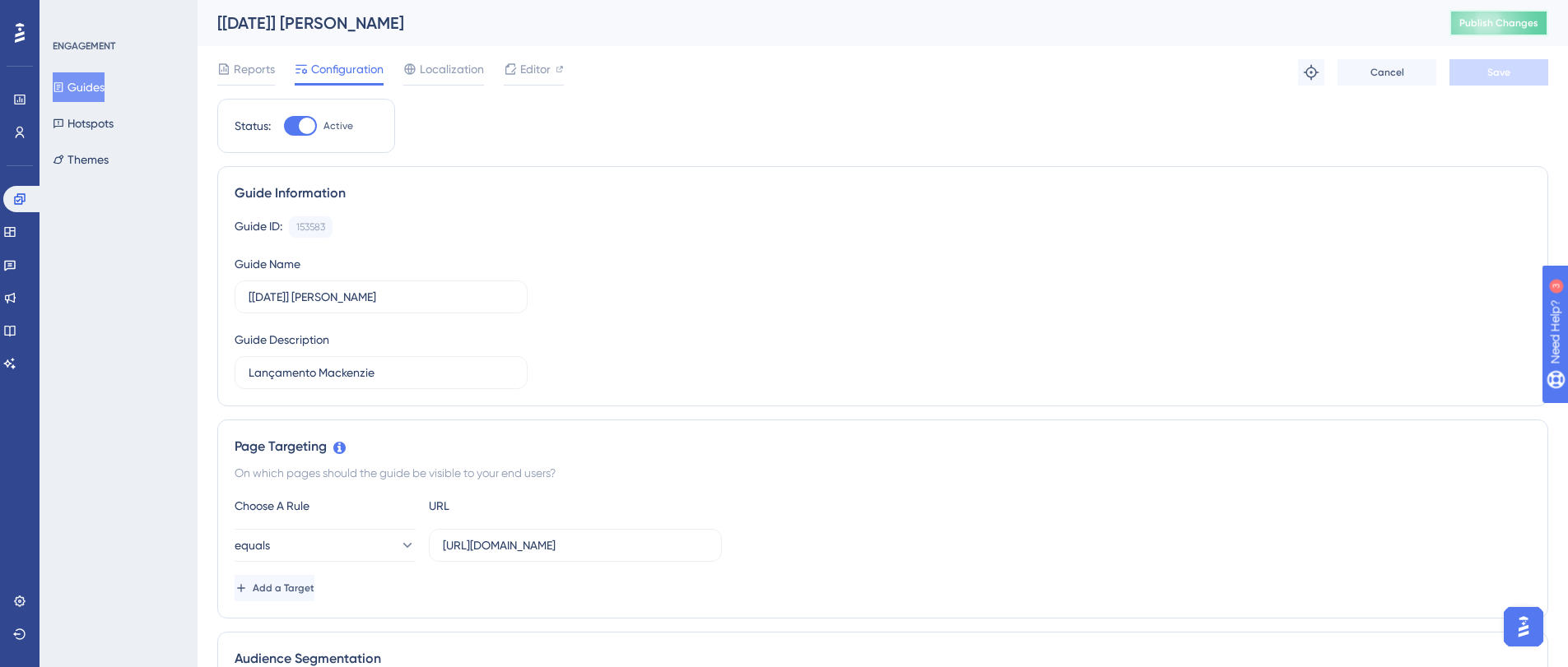
click at [1528, 28] on span "Publish Changes" at bounding box center [1499, 23] width 79 height 13
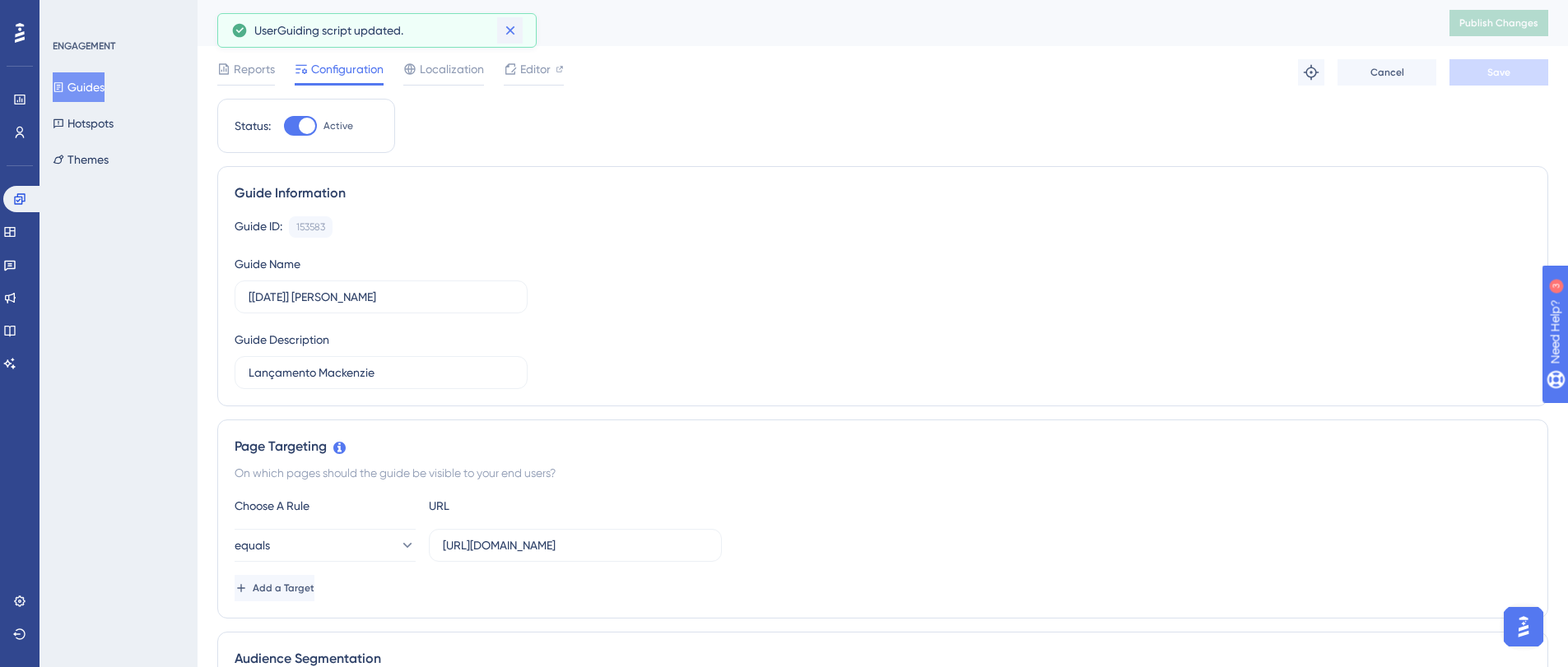
click at [515, 26] on icon at bounding box center [510, 31] width 17 height 17
click at [519, 60] on div "Editor" at bounding box center [534, 68] width 60 height 20
